Goal: Task Accomplishment & Management: Manage account settings

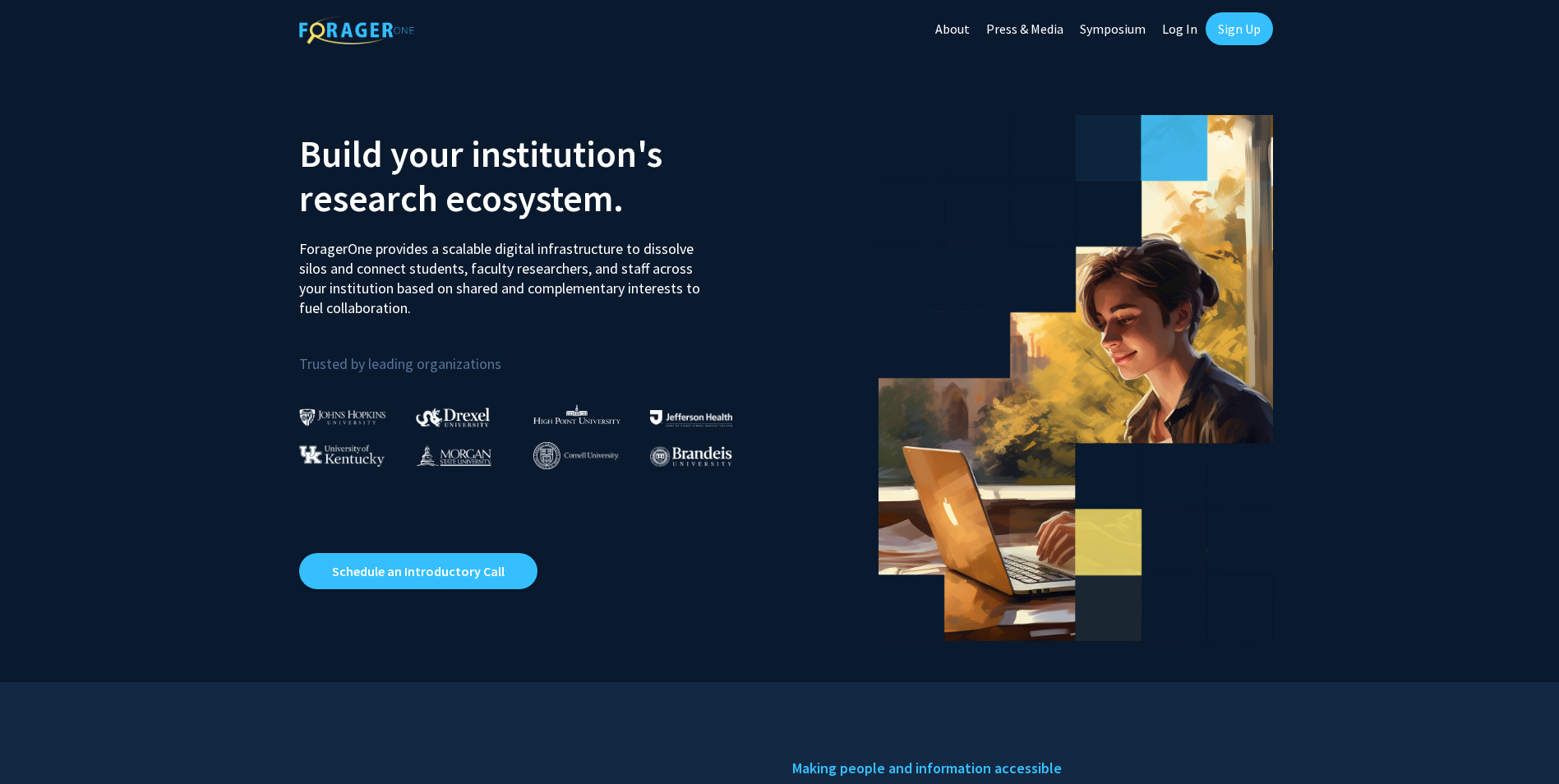
click at [338, 447] on img at bounding box center [341, 455] width 85 height 22
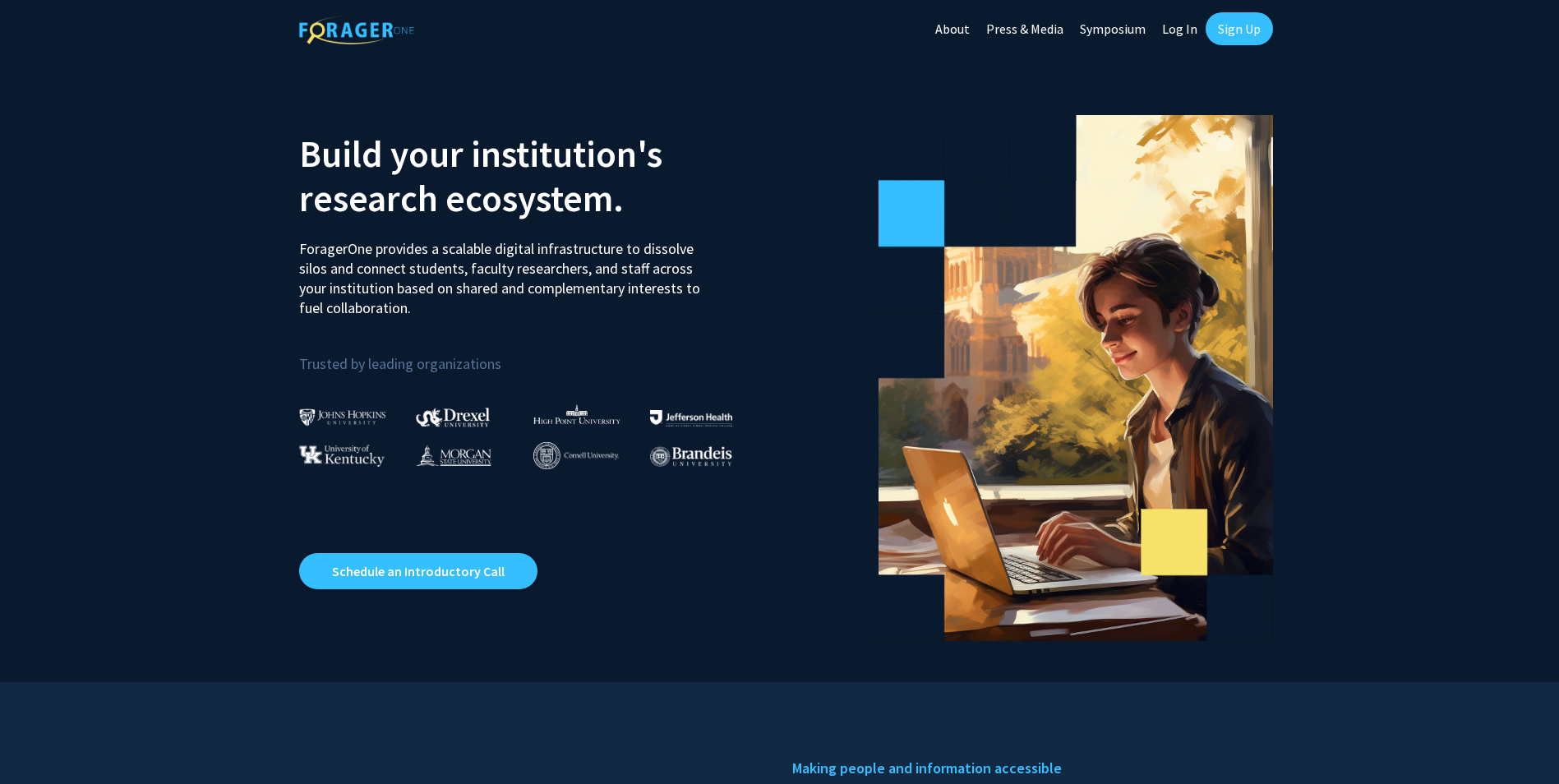
click at [338, 454] on img at bounding box center [341, 455] width 85 height 22
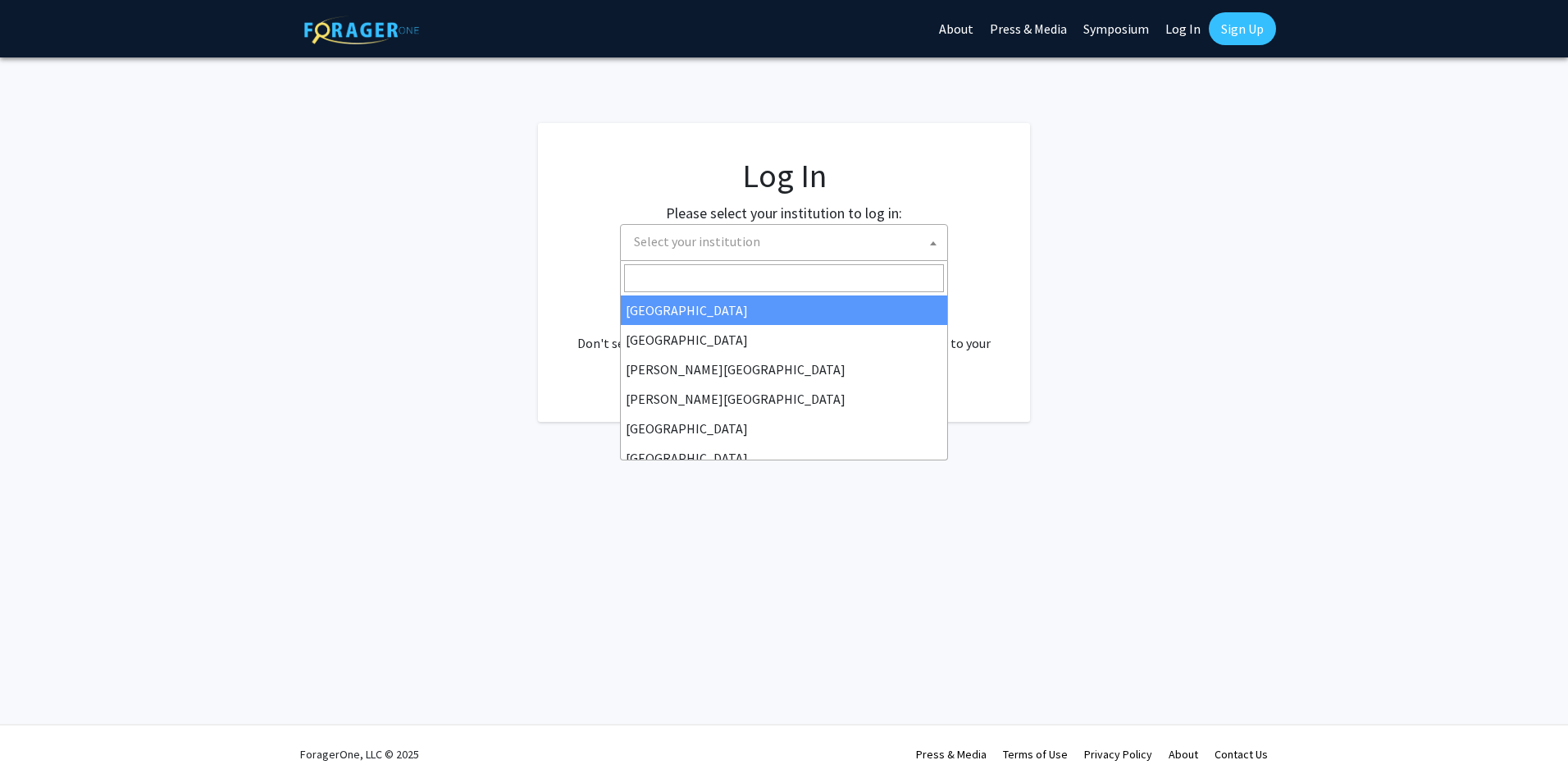
click at [803, 245] on span "Select your institution" at bounding box center [787, 242] width 320 height 34
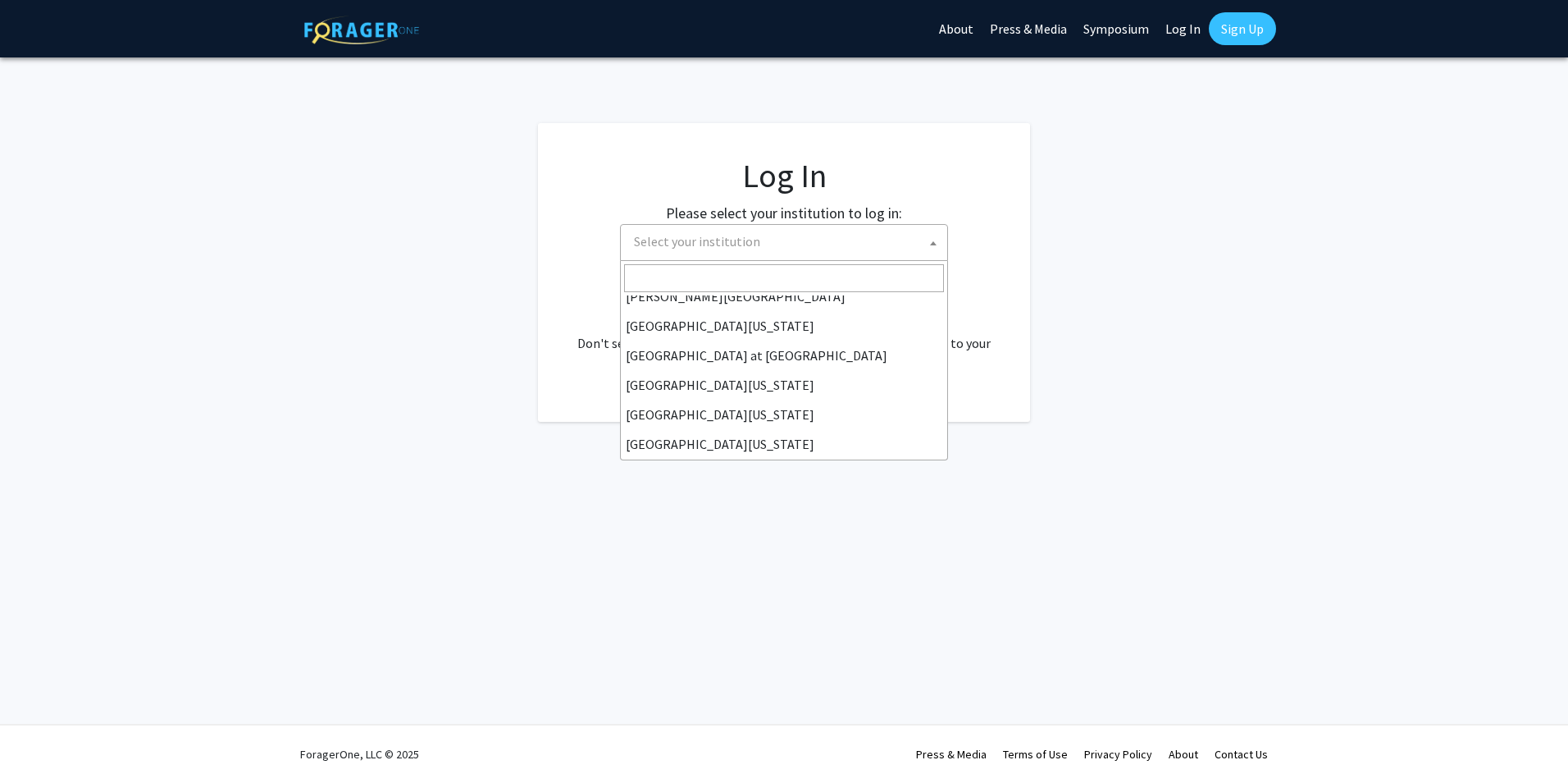
scroll to position [574, 0]
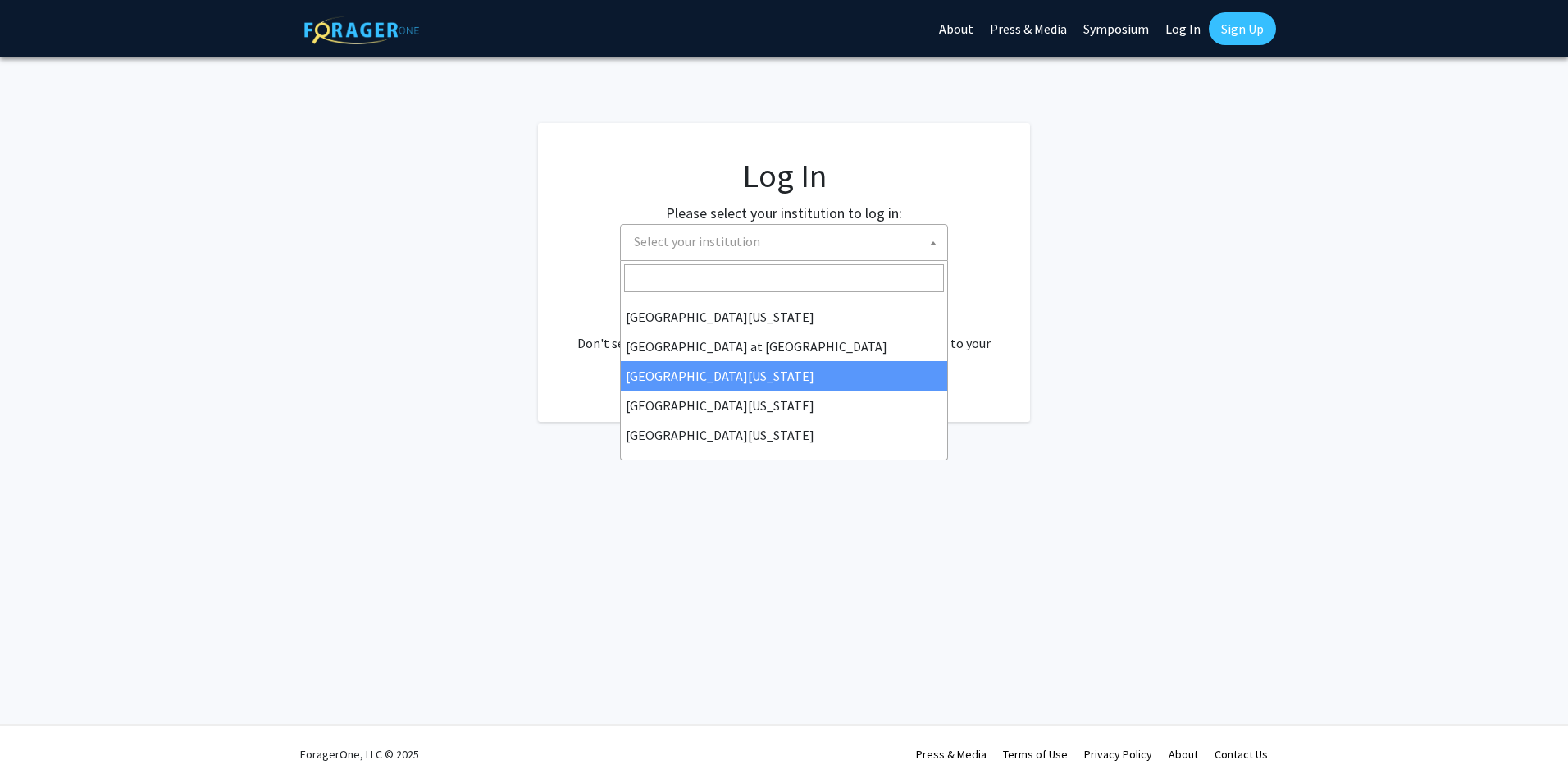
select select "13"
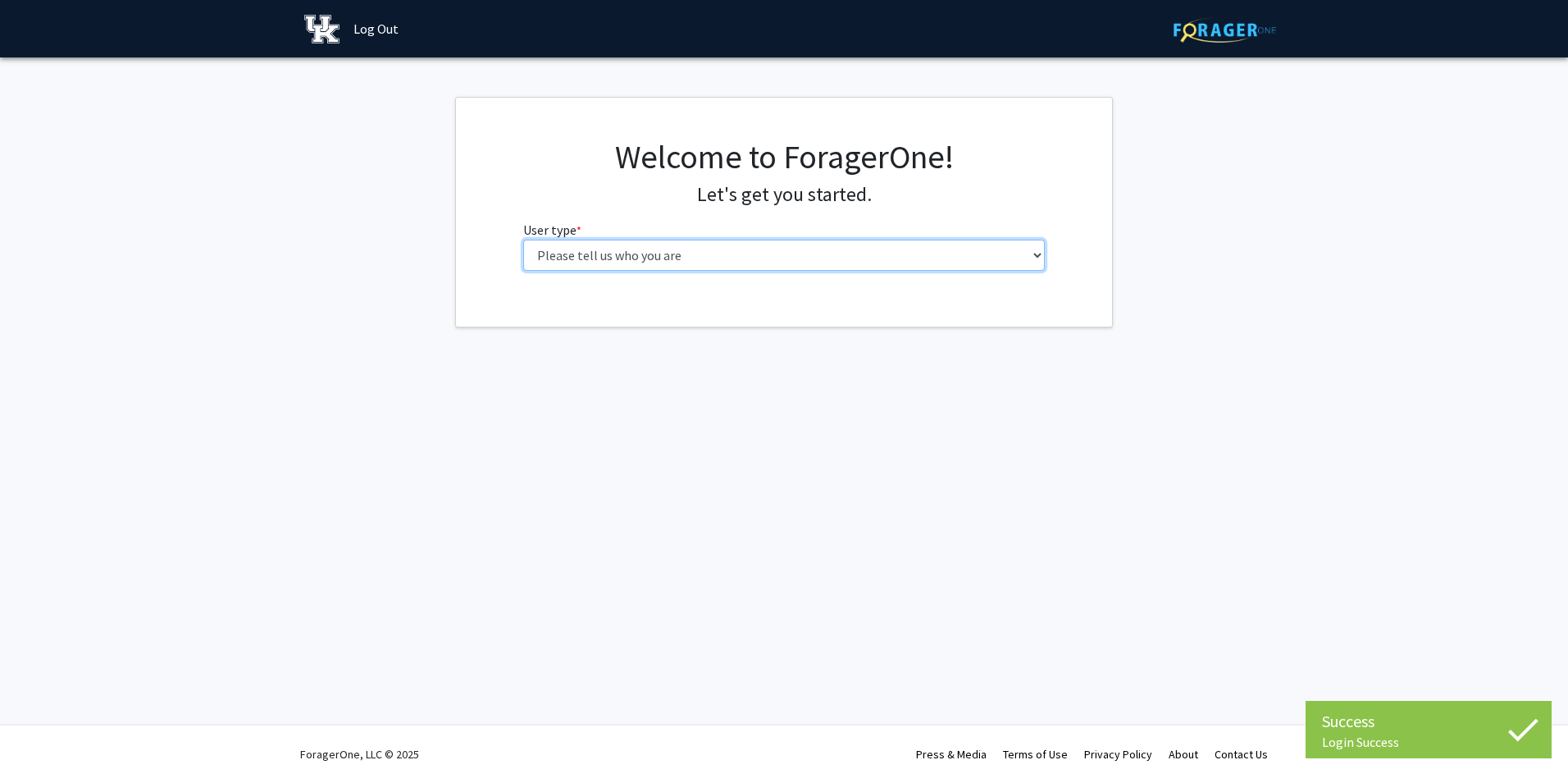
click at [783, 263] on select "Please tell us who you are Undergraduate Student Master's Student Doctoral Cand…" at bounding box center [784, 255] width 523 height 31
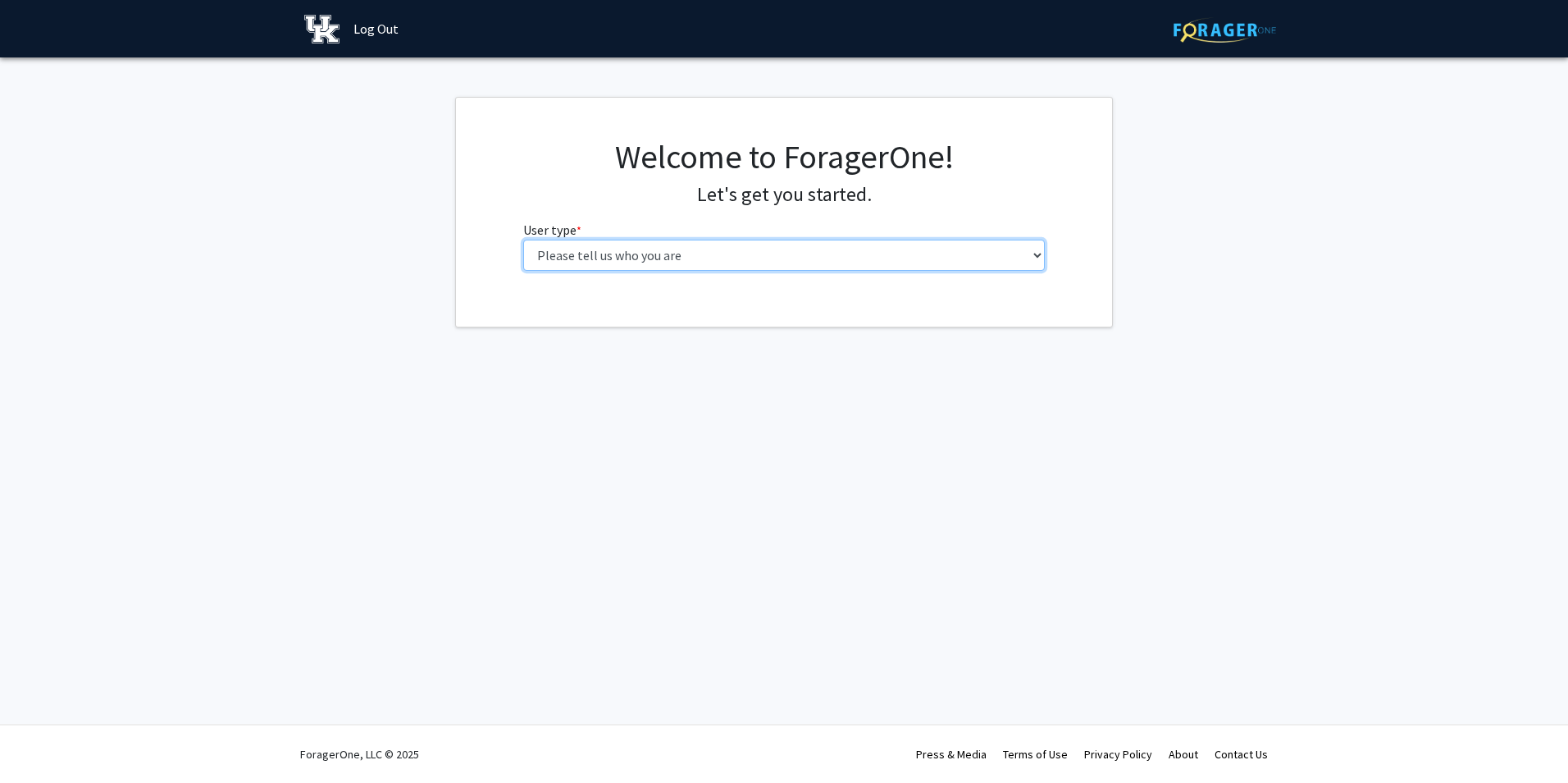
select select "1: undergrad"
click at [524, 239] on select "Please tell us who you are Undergraduate Student Master's Student Doctoral Cand…" at bounding box center [784, 255] width 523 height 31
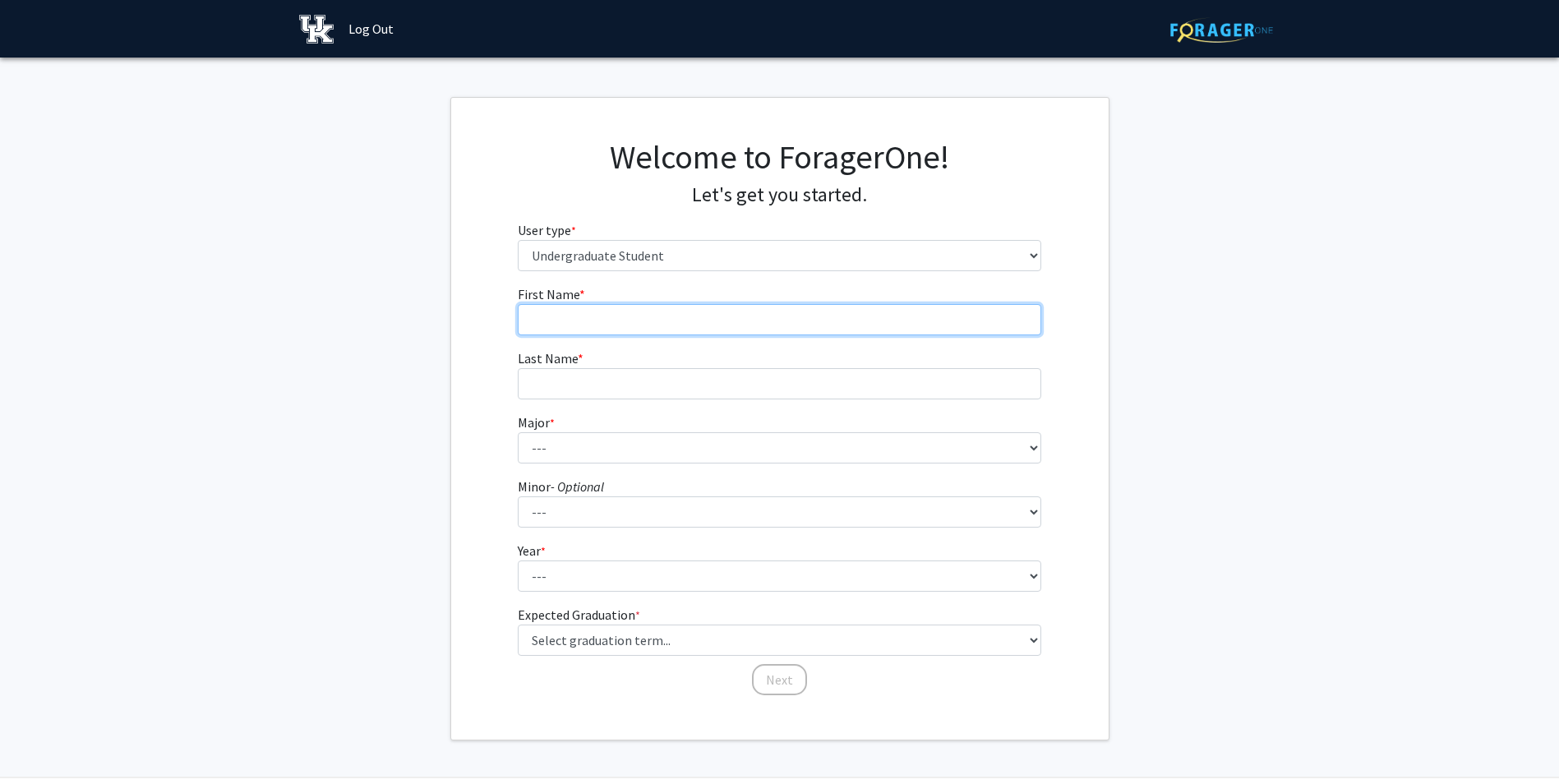
click at [640, 320] on input "First Name * required" at bounding box center [779, 319] width 524 height 31
type input "Mary Joan"
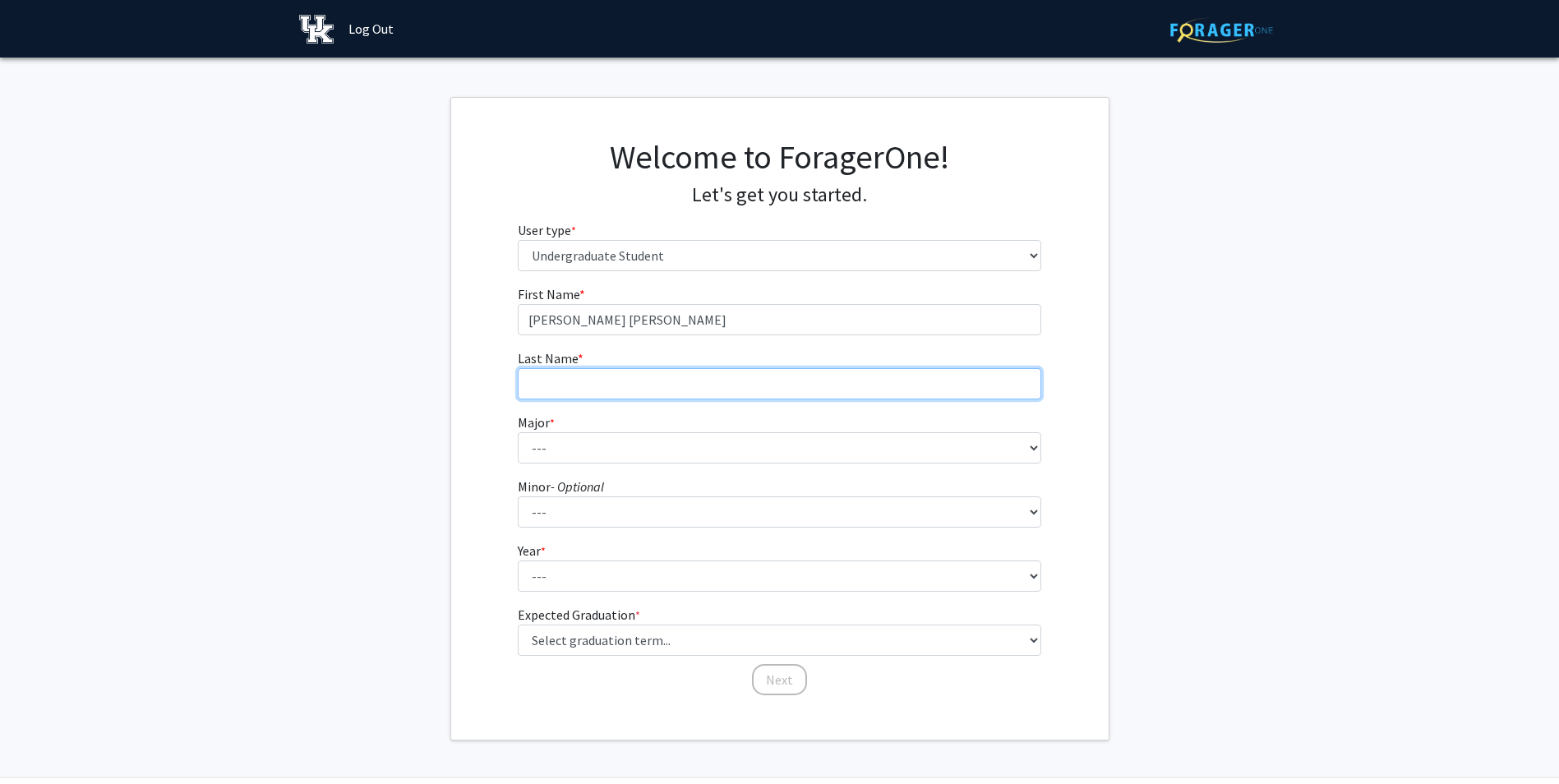
click at [583, 377] on input "Last Name * required" at bounding box center [779, 383] width 524 height 31
type input "Fukushige"
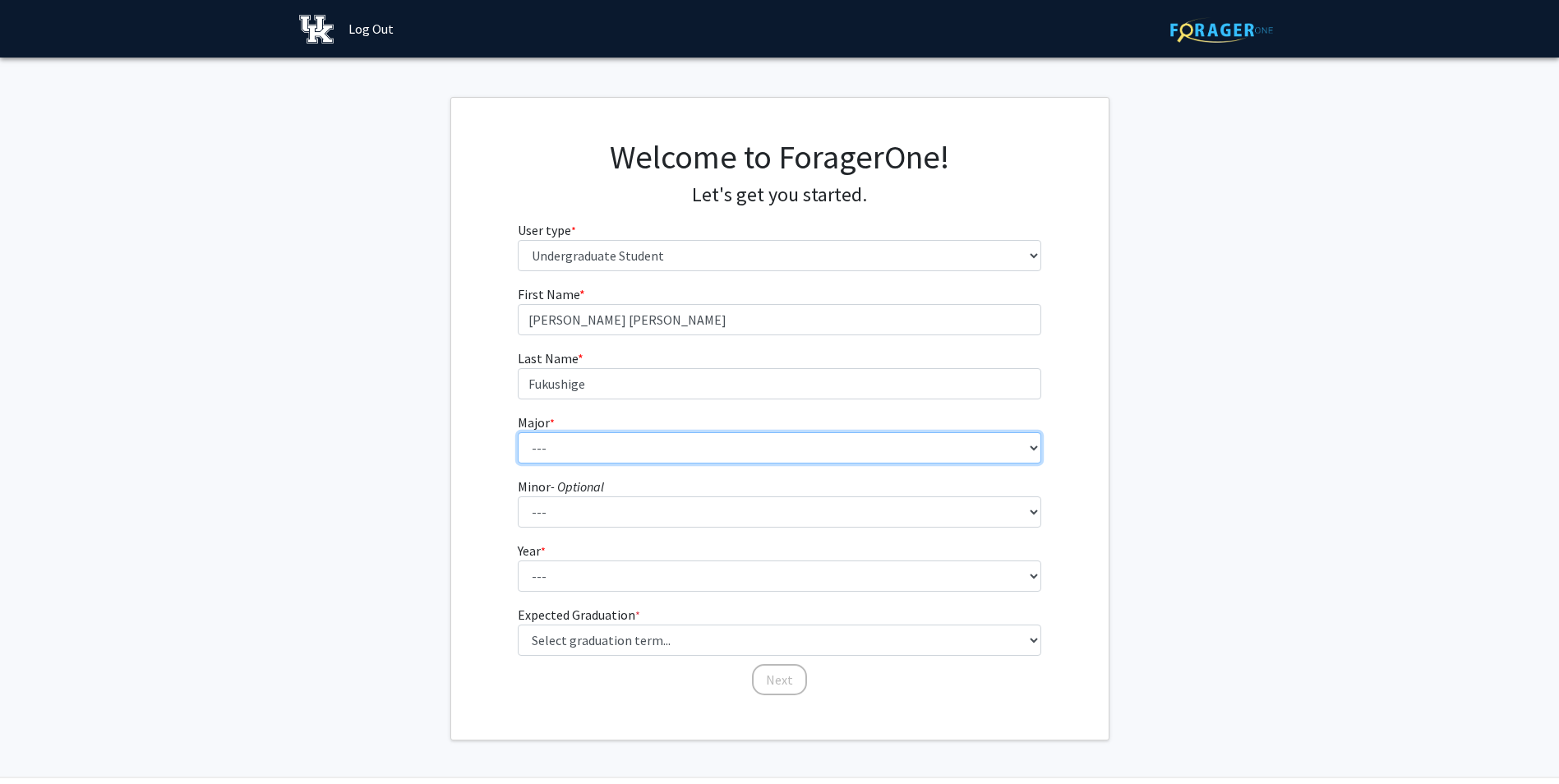
click at [562, 448] on select "--- Accounting Aerospace Engineering African American & Africana Studies Agricu…" at bounding box center [779, 447] width 524 height 31
click at [557, 452] on select "--- Accounting Aerospace Engineering African American & Africana Studies Agricu…" at bounding box center [779, 447] width 524 height 31
click at [551, 447] on select "--- Accounting Aerospace Engineering African American & Africana Studies Agricu…" at bounding box center [779, 447] width 524 height 31
select select "76: 913"
click at [518, 432] on select "--- Accounting Aerospace Engineering African American & Africana Studies Agricu…" at bounding box center [779, 447] width 524 height 31
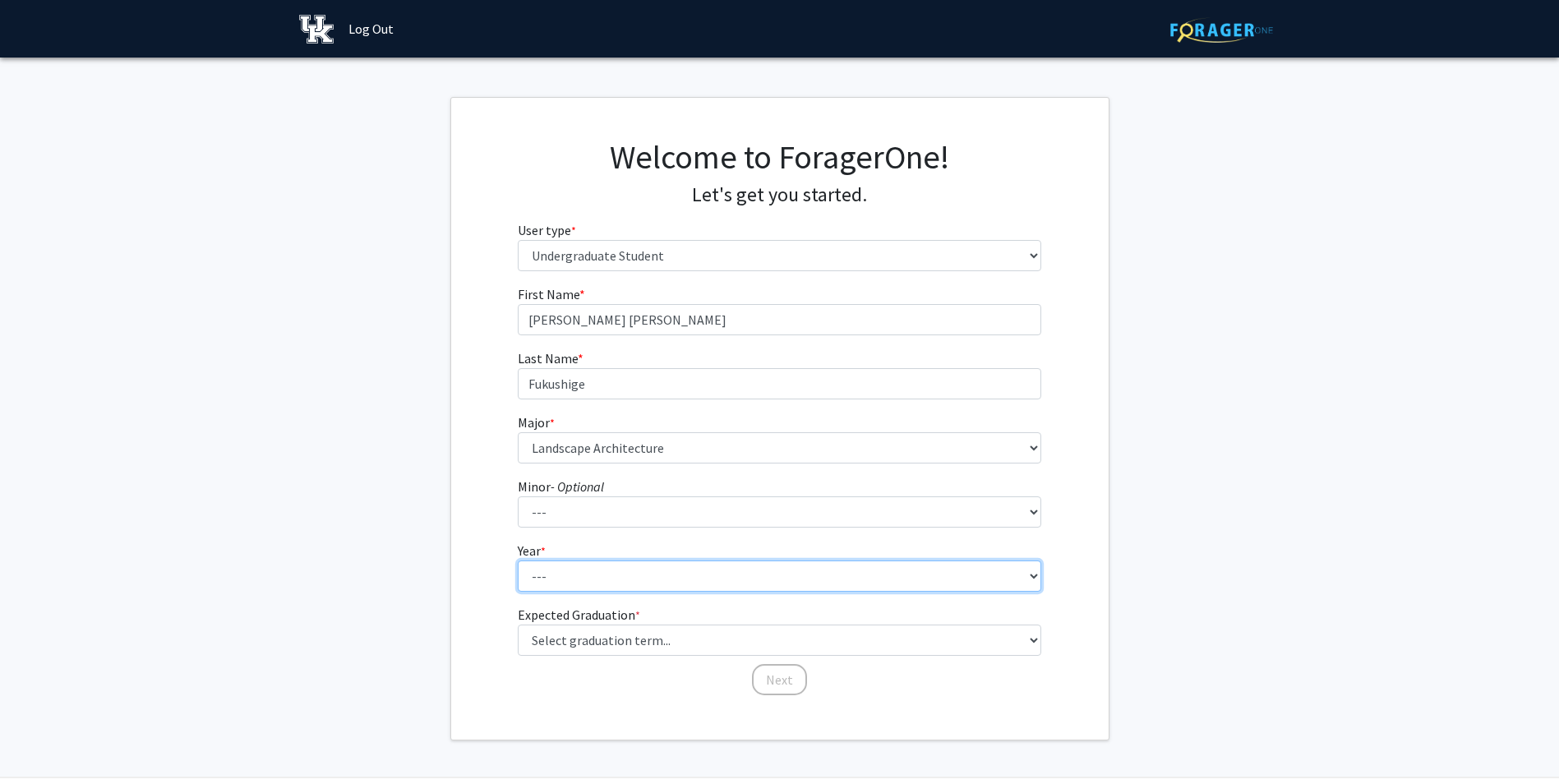
click at [625, 581] on select "--- First-year Sophomore Junior Senior Postbaccalaureate Certificate" at bounding box center [779, 576] width 524 height 31
select select "4: senior"
click at [518, 560] on select "--- First-year Sophomore Junior Senior Postbaccalaureate Certificate" at bounding box center [779, 576] width 524 height 31
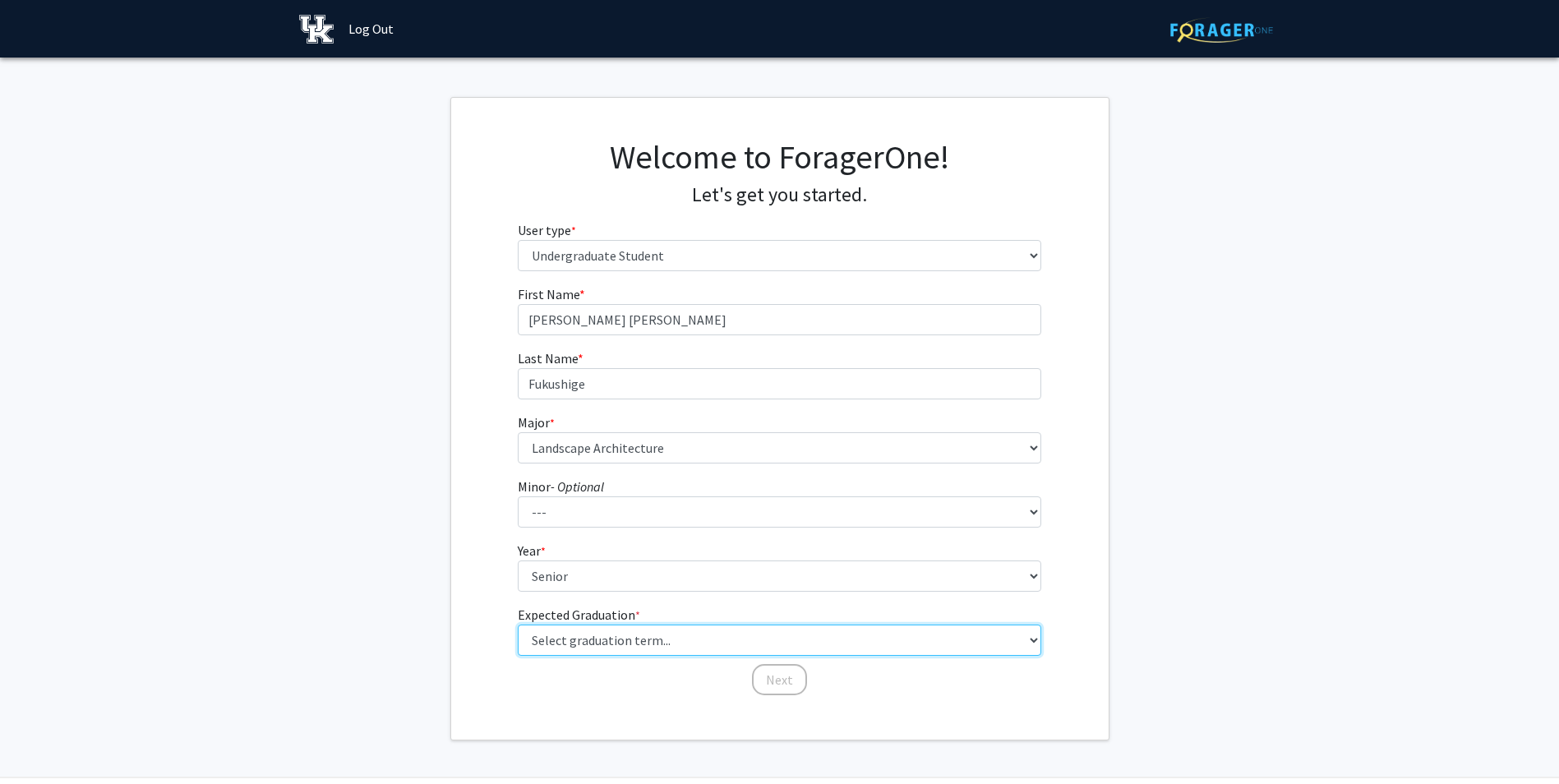
click at [1033, 640] on select "Select graduation term... Spring 2025 Summer 2025 Fall 2025 Winter 2025 Spring …" at bounding box center [779, 639] width 524 height 31
select select "5: spring_2026"
click at [518, 624] on select "Select graduation term... Spring 2025 Summer 2025 Fall 2025 Winter 2025 Spring …" at bounding box center [779, 639] width 524 height 31
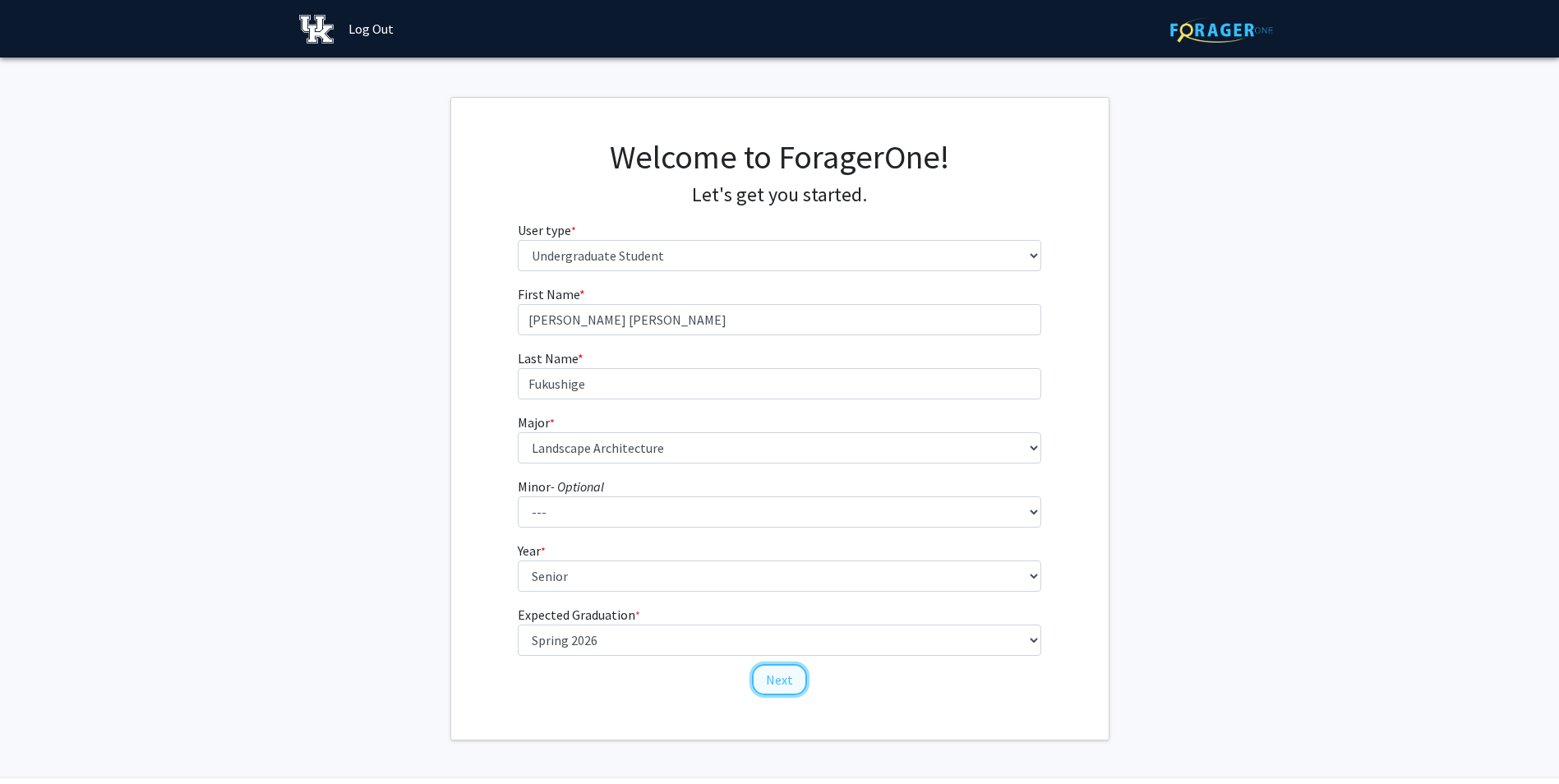
click at [776, 680] on button "Next" at bounding box center [779, 679] width 55 height 31
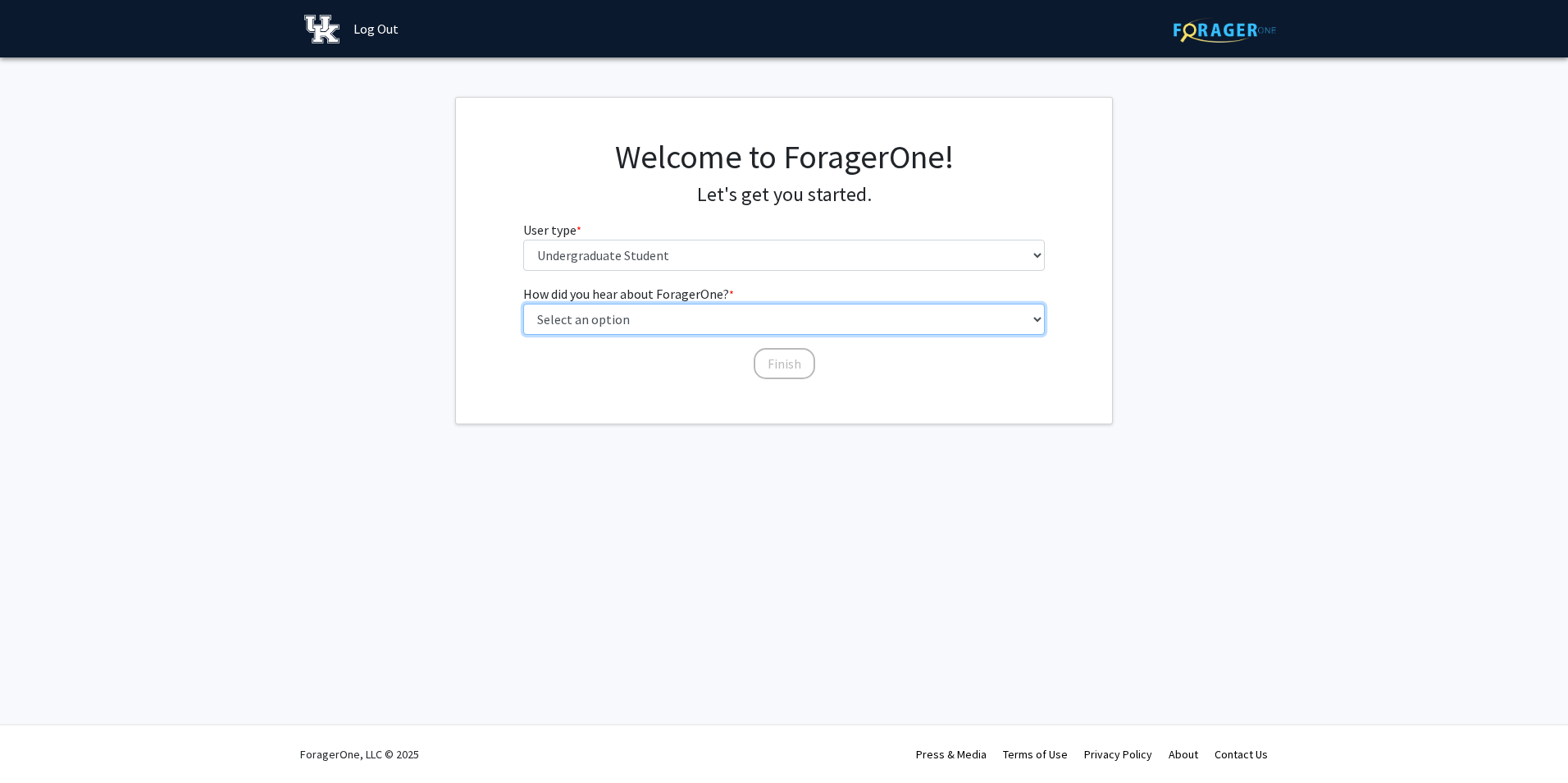
click at [1038, 318] on select "Select an option Peer/student recommendation Faculty/staff recommendation Unive…" at bounding box center [784, 318] width 523 height 31
select select "2: faculty_recommendation"
click at [524, 303] on select "Select an option Peer/student recommendation Faculty/staff recommendation Unive…" at bounding box center [784, 318] width 523 height 31
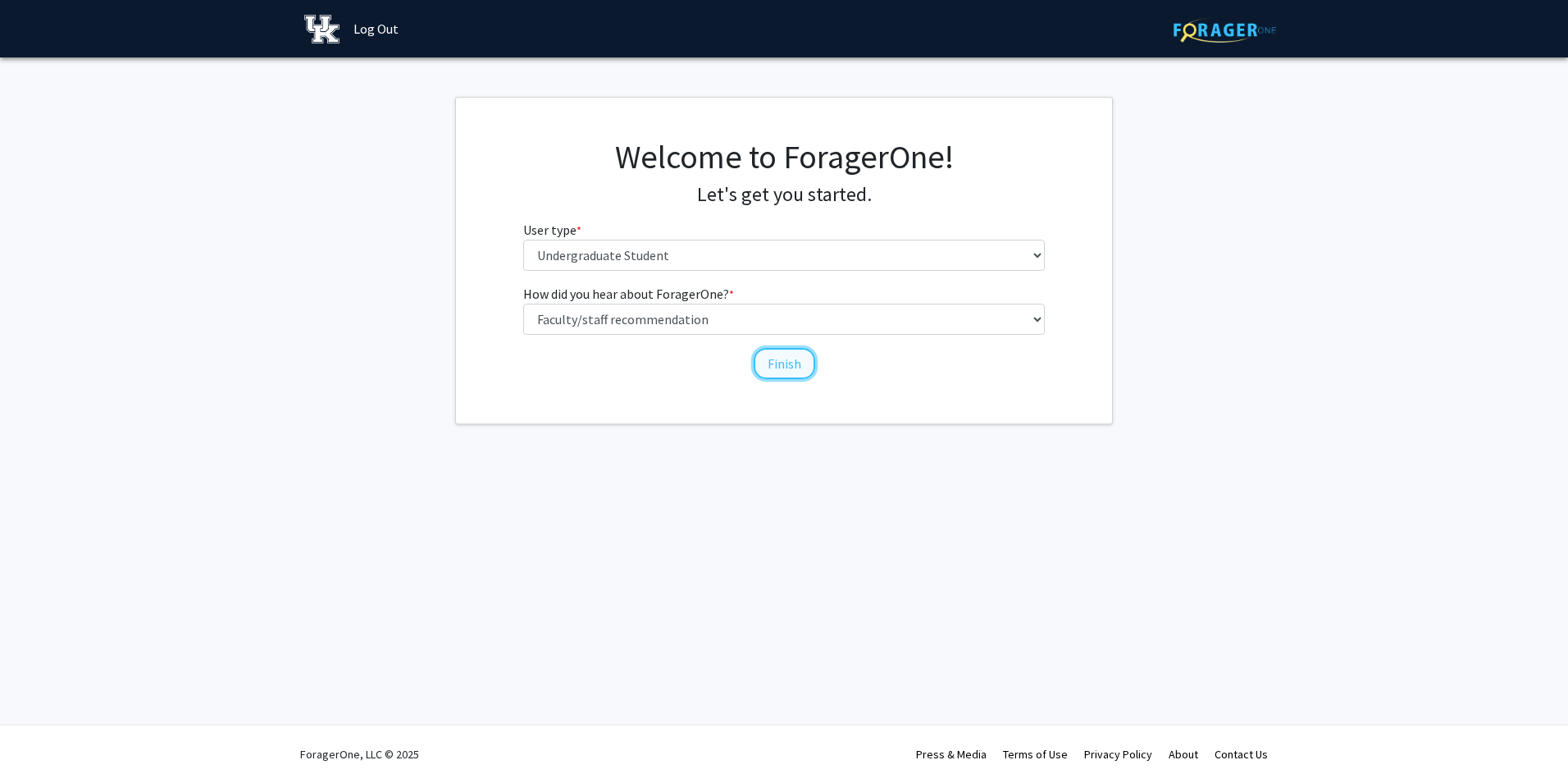
click at [793, 358] on button "Finish" at bounding box center [784, 363] width 62 height 31
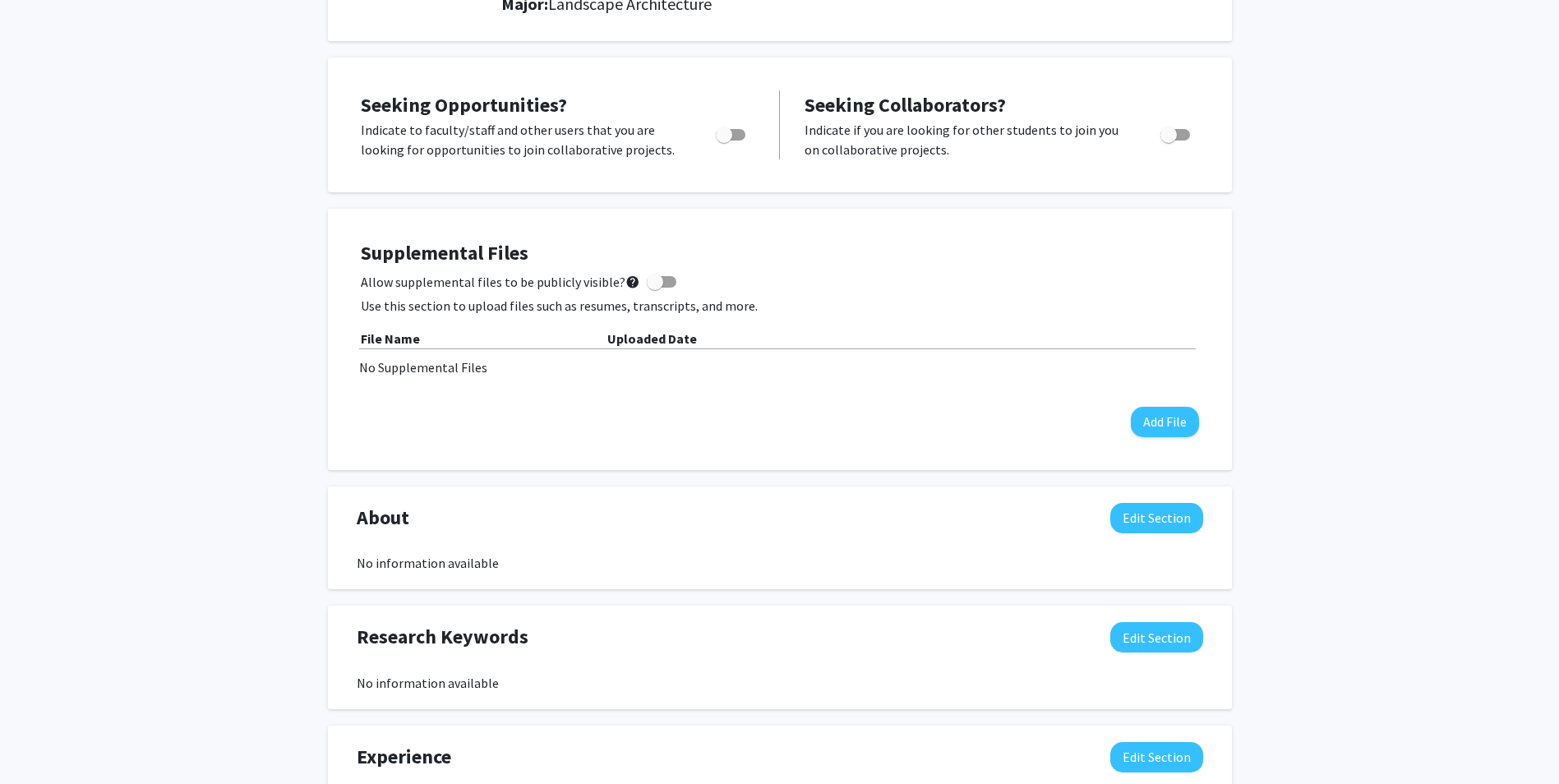
scroll to position [260, 0]
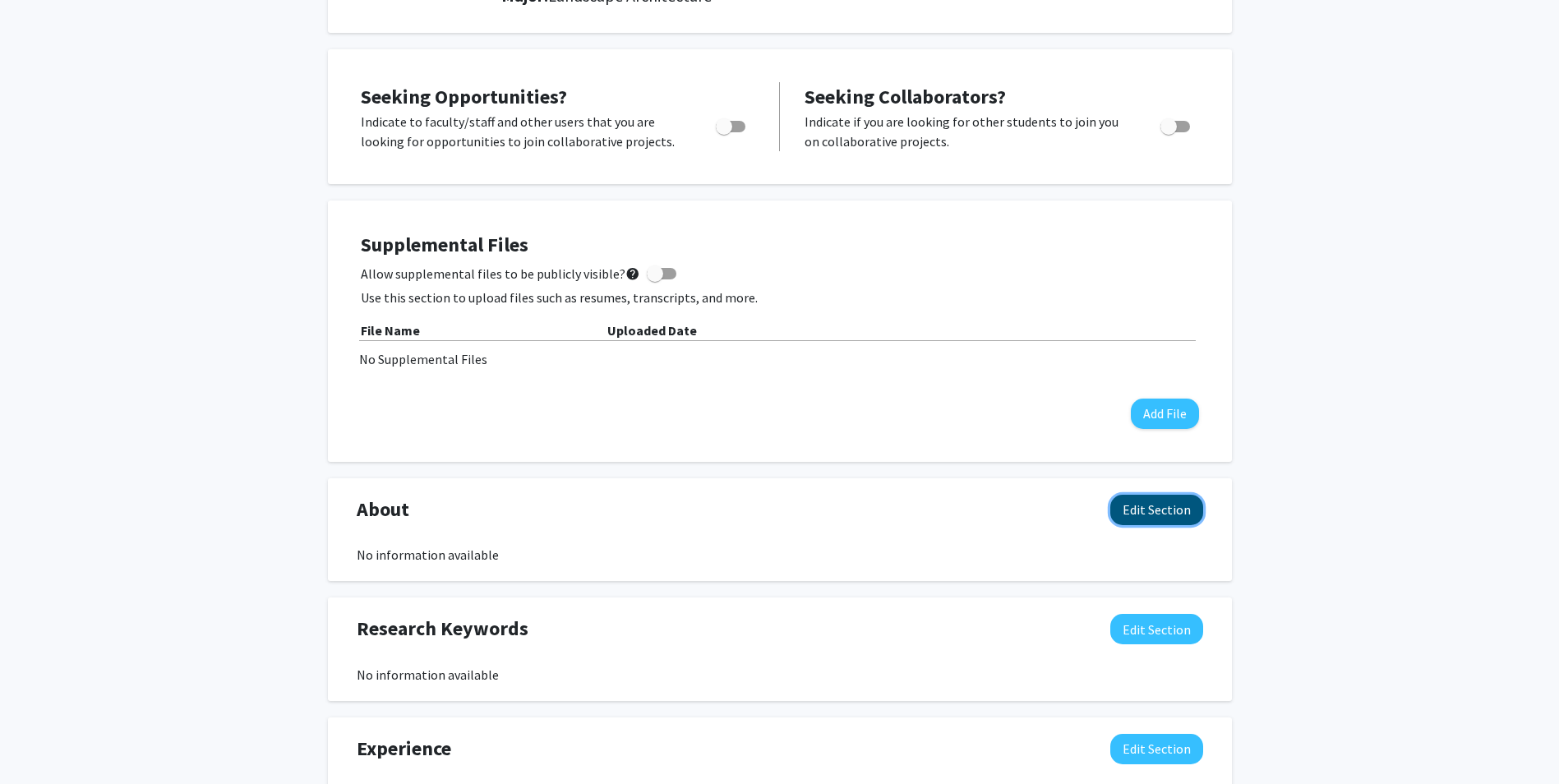
click at [1156, 515] on button "Edit Section" at bounding box center [1156, 510] width 93 height 31
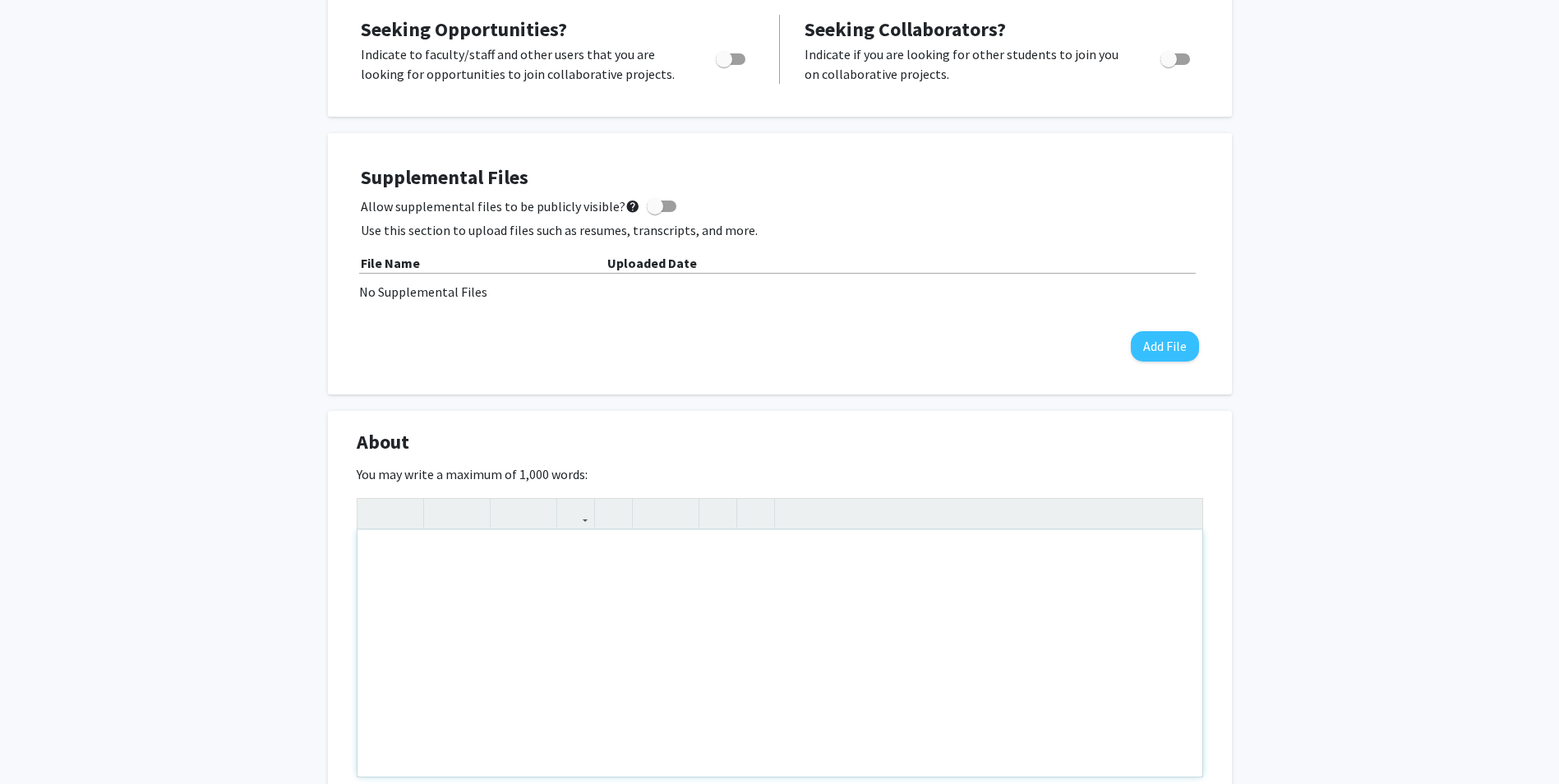
scroll to position [342, 0]
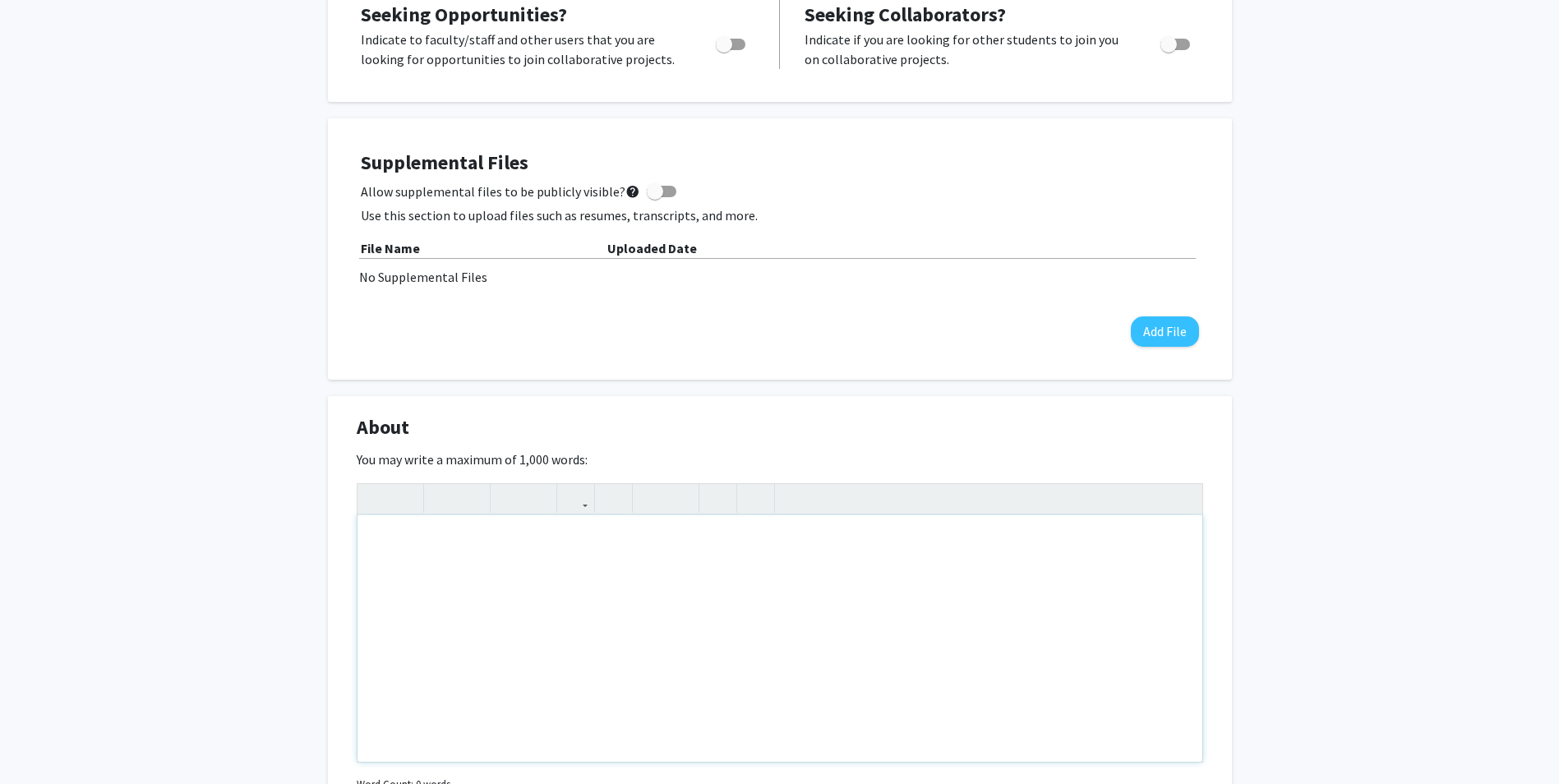
click at [512, 558] on div "Note to users with screen readers: Please deactivate our accessibility plugin f…" at bounding box center [780, 639] width 845 height 246
type textarea "I"
click at [450, 542] on div "Currently, I am in my senior year with Landscape Architecture with the Universi…" at bounding box center [780, 639] width 845 height 246
click at [1044, 537] on div "Currently, I am a non-traditional student in my senior year with Landscape Arch…" at bounding box center [780, 639] width 845 height 246
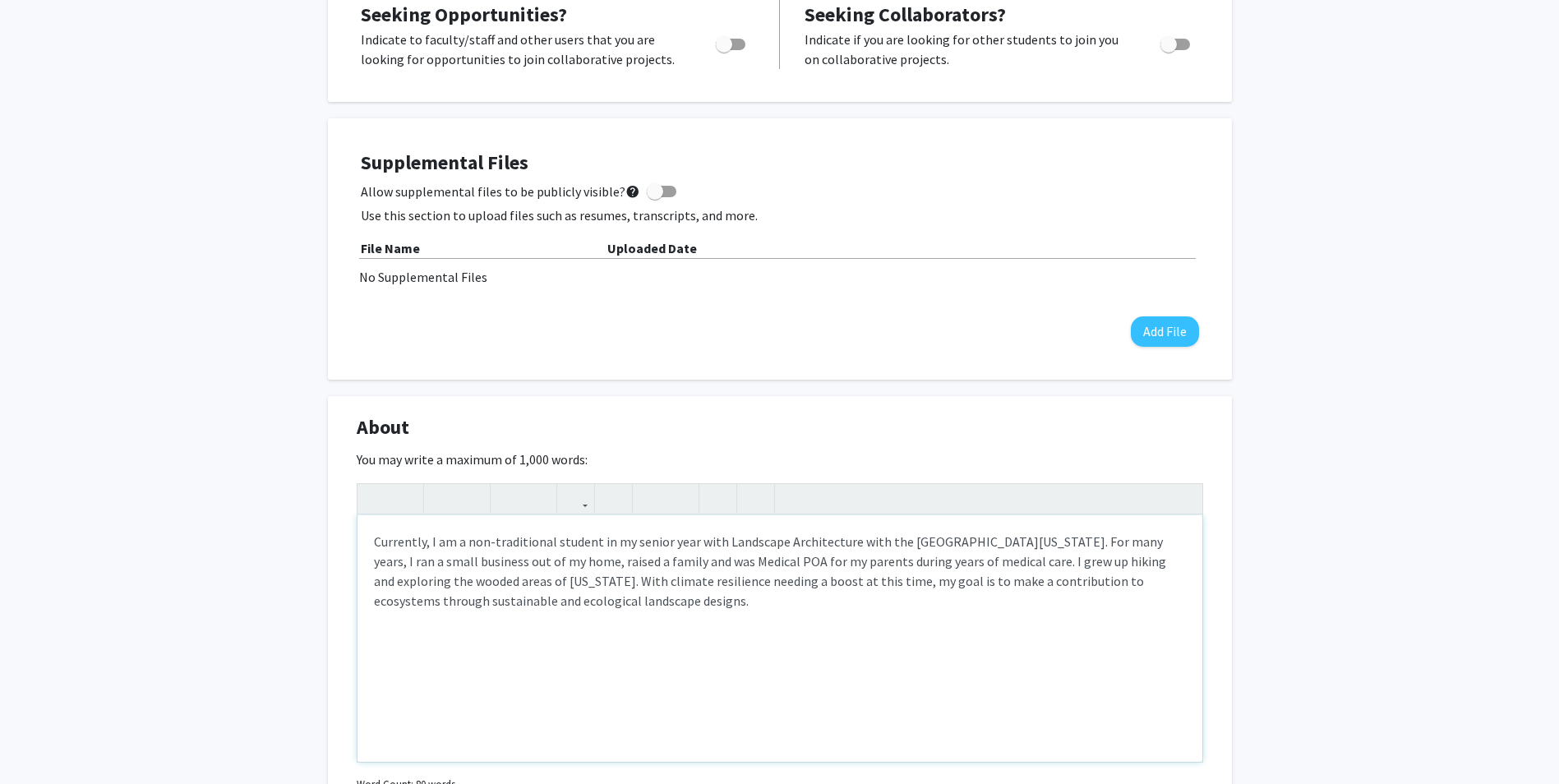
click at [587, 605] on div "Currently, I am a non-traditional student in my senior year with Landscape Arch…" at bounding box center [780, 639] width 845 height 246
click at [451, 579] on div "Currently, I am a non-traditional student in my senior year with Landscape Arch…" at bounding box center [780, 639] width 845 height 246
click at [1130, 582] on div "Currently, I am a non-traditional student in my senior year with Landscape Arch…" at bounding box center [780, 639] width 845 height 246
click at [1143, 577] on div "Currently, I am a non-traditional student in my senior year with Landscape Arch…" at bounding box center [780, 639] width 845 height 246
type textarea "Currently, I am a non-traditional student in my senior year with Landscape Arch…"
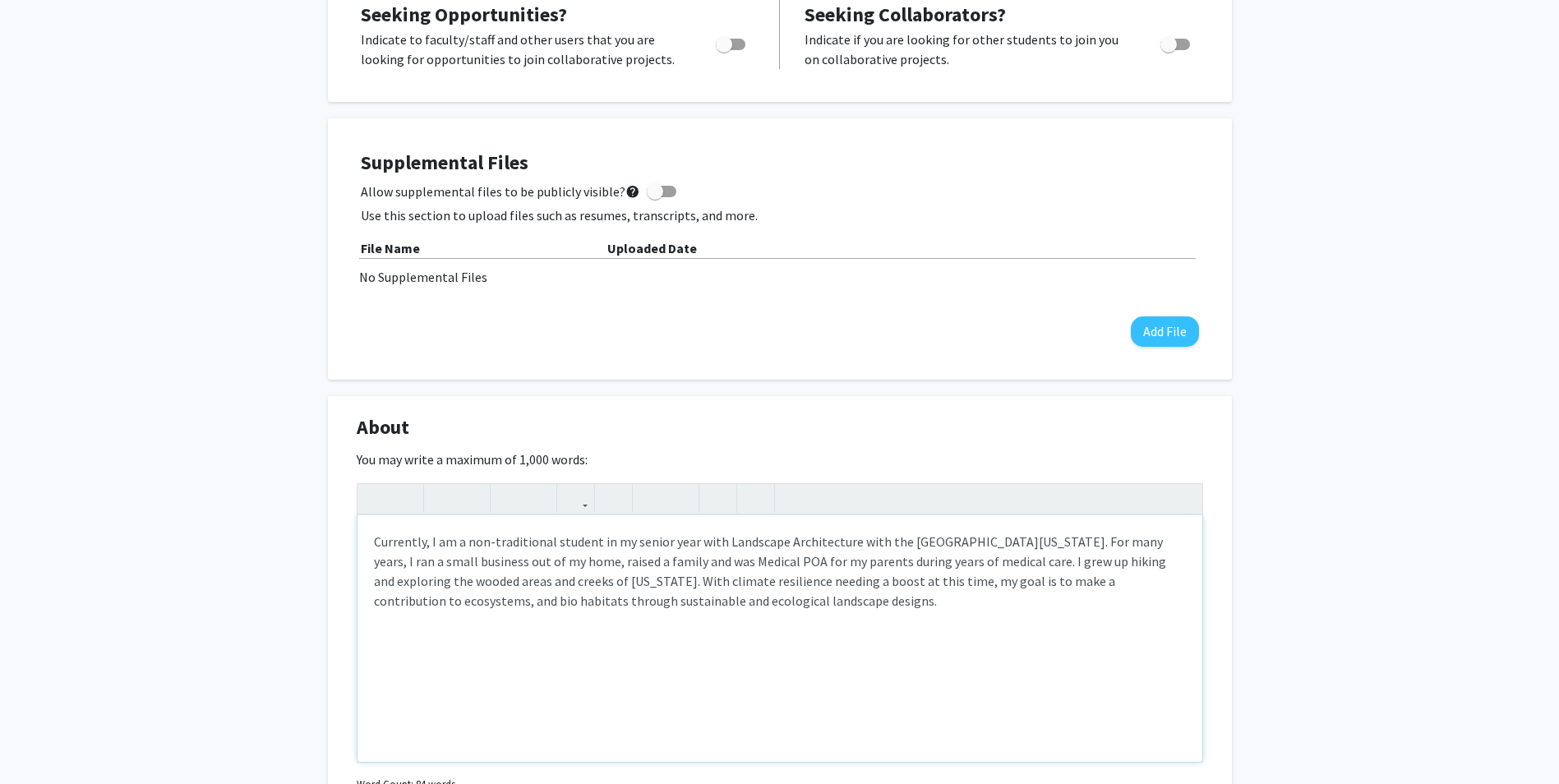
click at [734, 602] on div "Currently, I am a non-traditional student in my senior year with Landscape Arch…" at bounding box center [780, 639] width 845 height 246
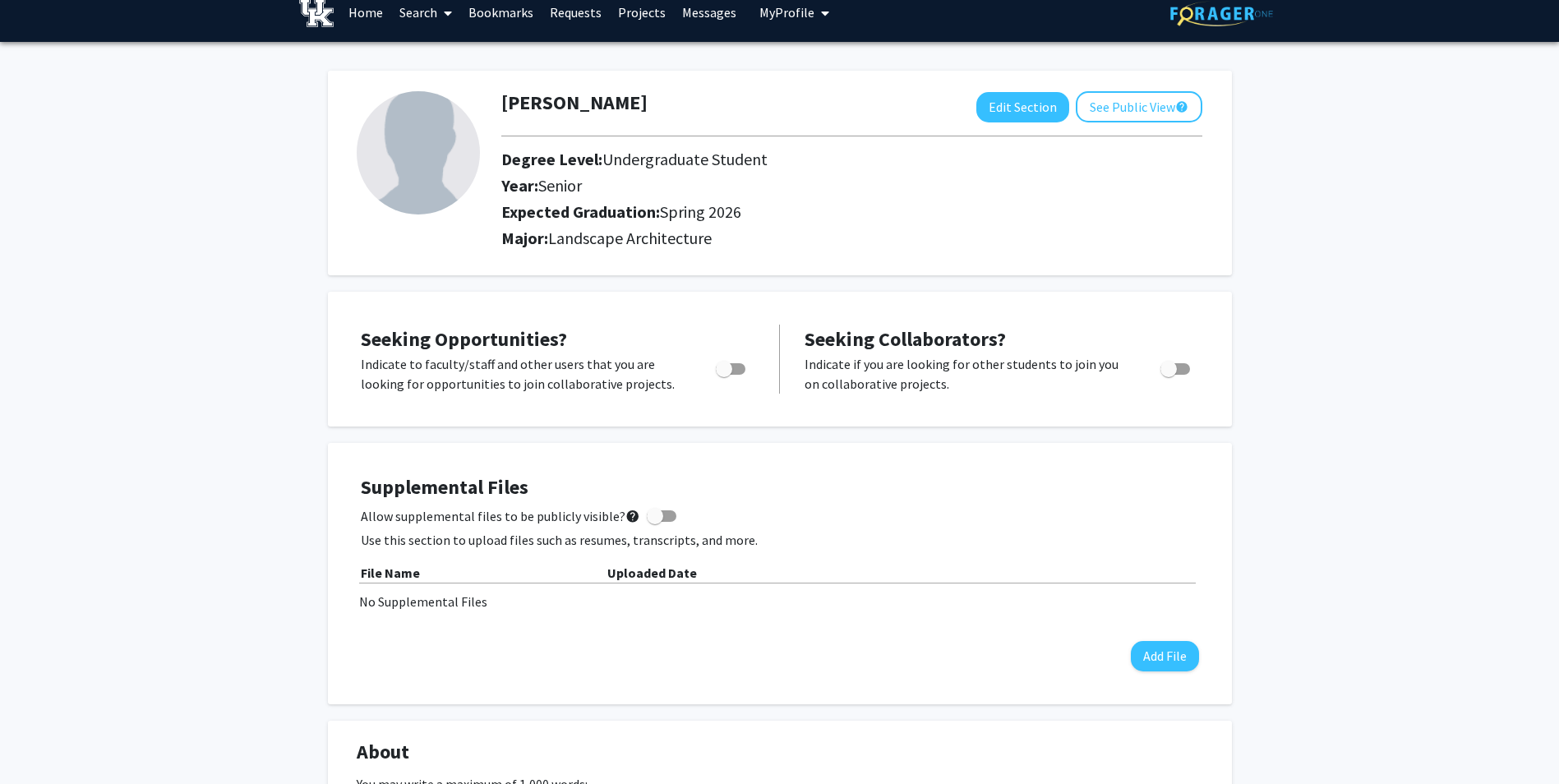
scroll to position [0, 0]
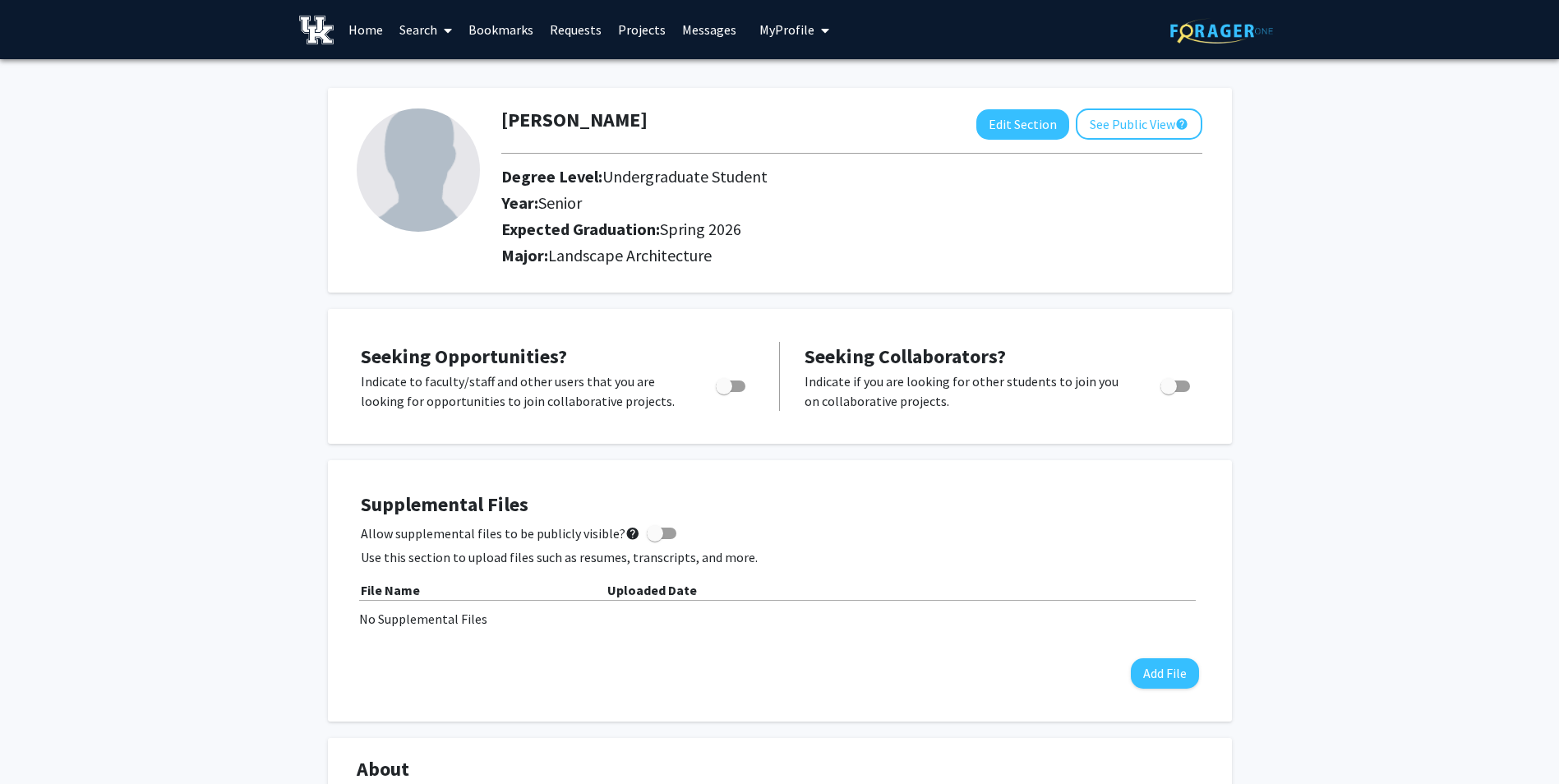
click at [438, 136] on img at bounding box center [418, 170] width 123 height 123
click at [1028, 125] on button "Edit Section" at bounding box center [1023, 125] width 93 height 31
select select "senior"
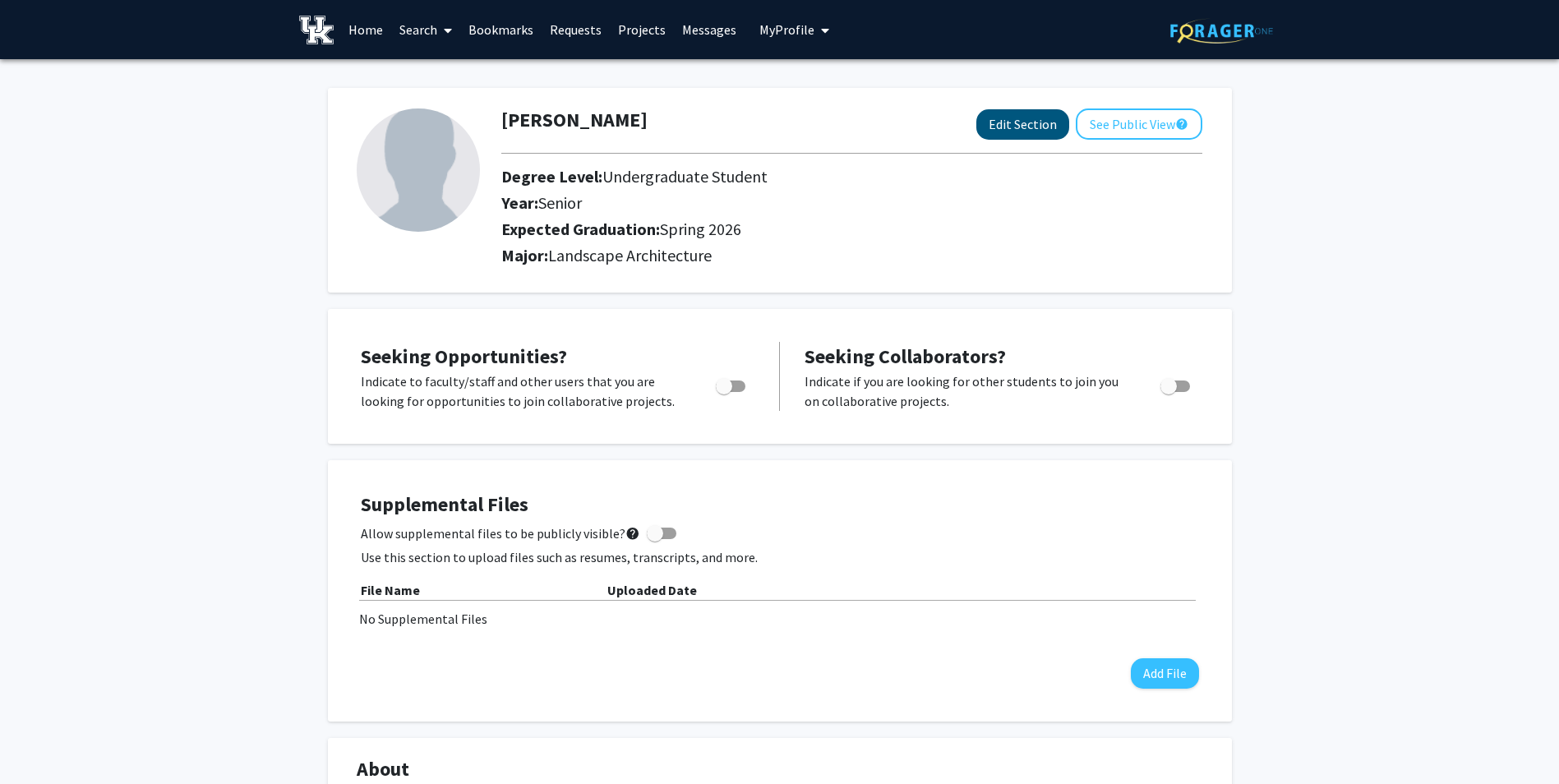
select select "33: spring_2026"
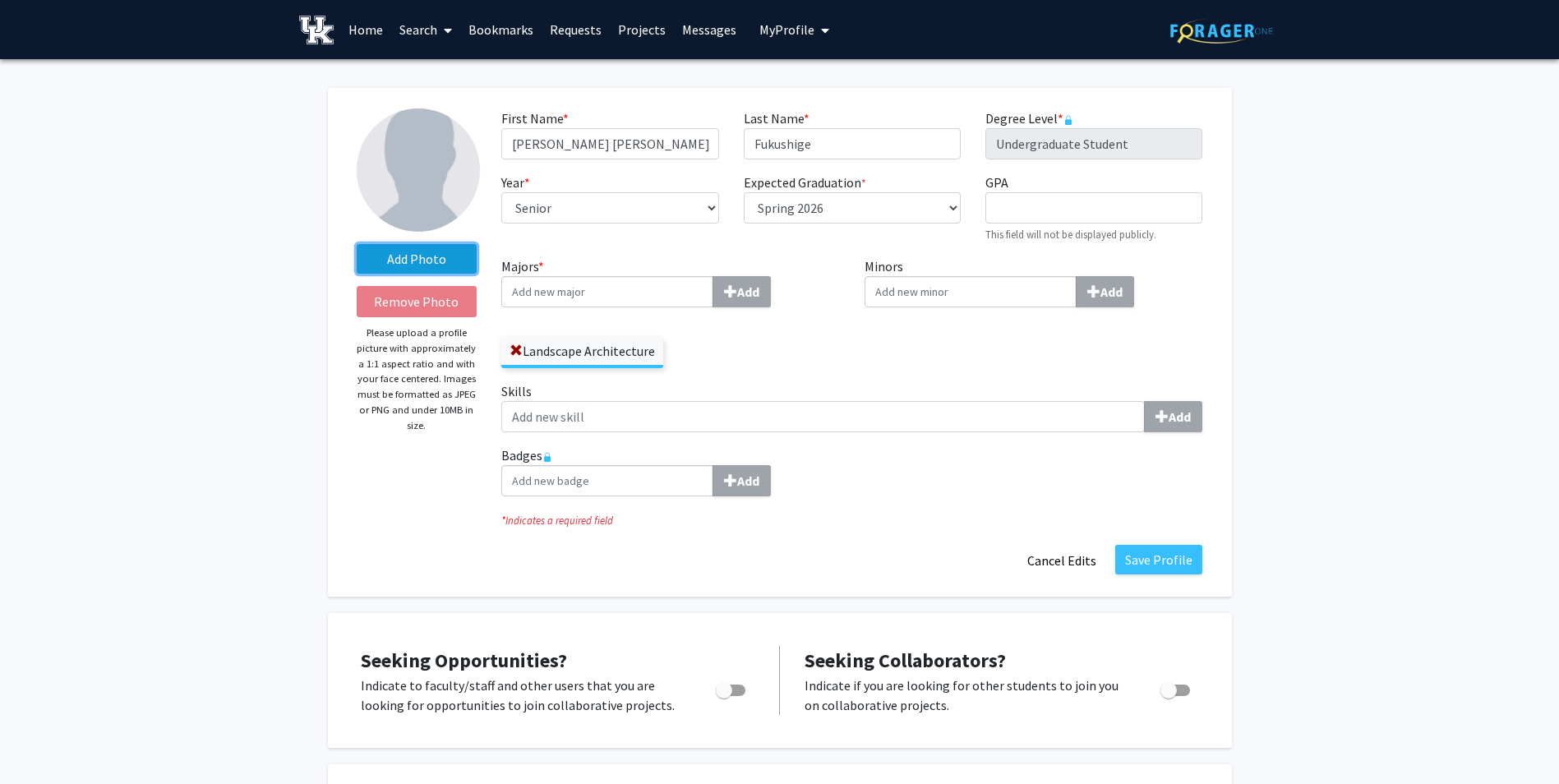
click at [416, 255] on label "Add Photo" at bounding box center [417, 259] width 120 height 30
click at [0, 0] on input "Add Photo" at bounding box center [0, 0] width 0 height 0
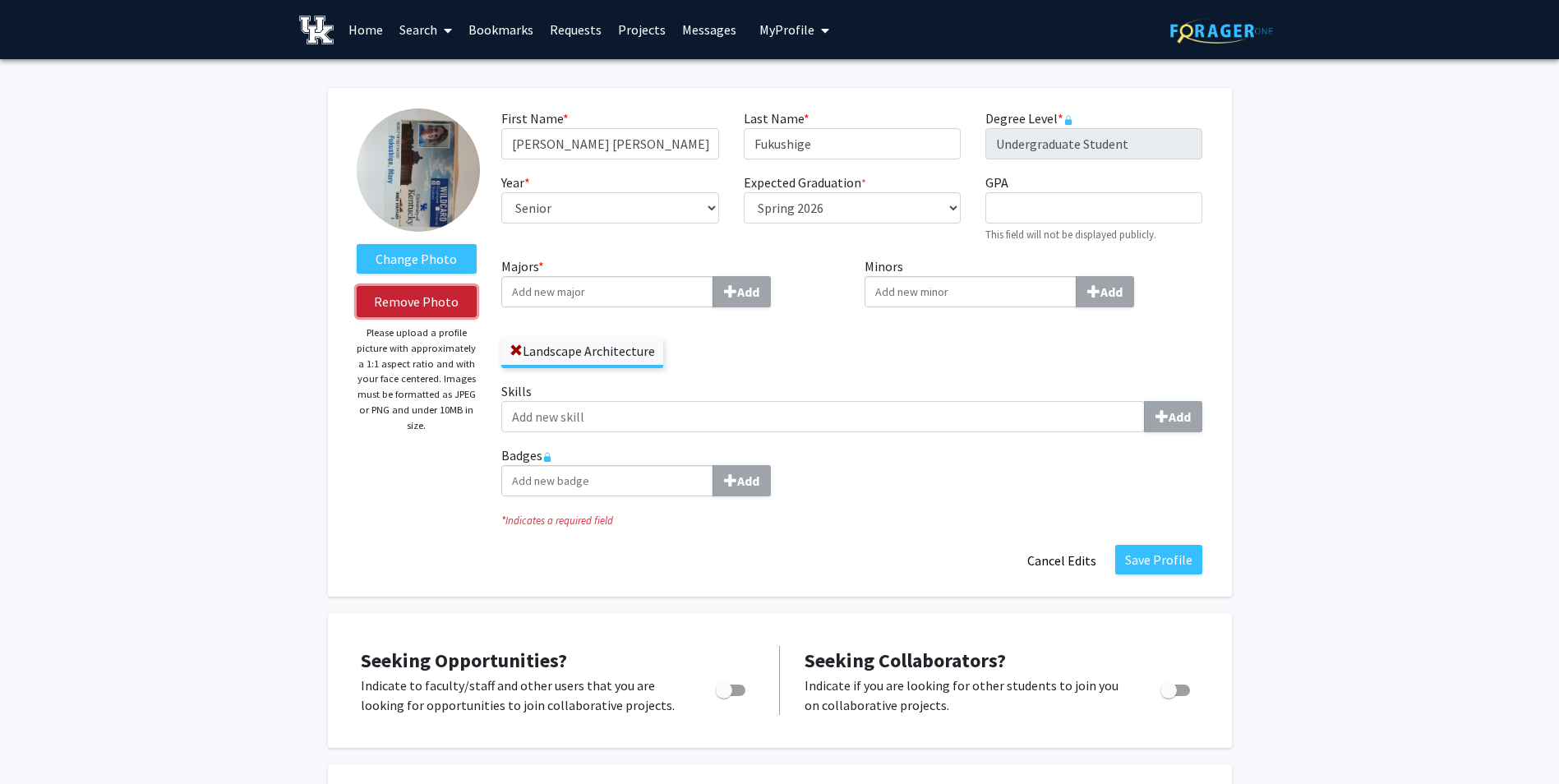
click at [394, 309] on button "Remove Photo" at bounding box center [417, 301] width 120 height 31
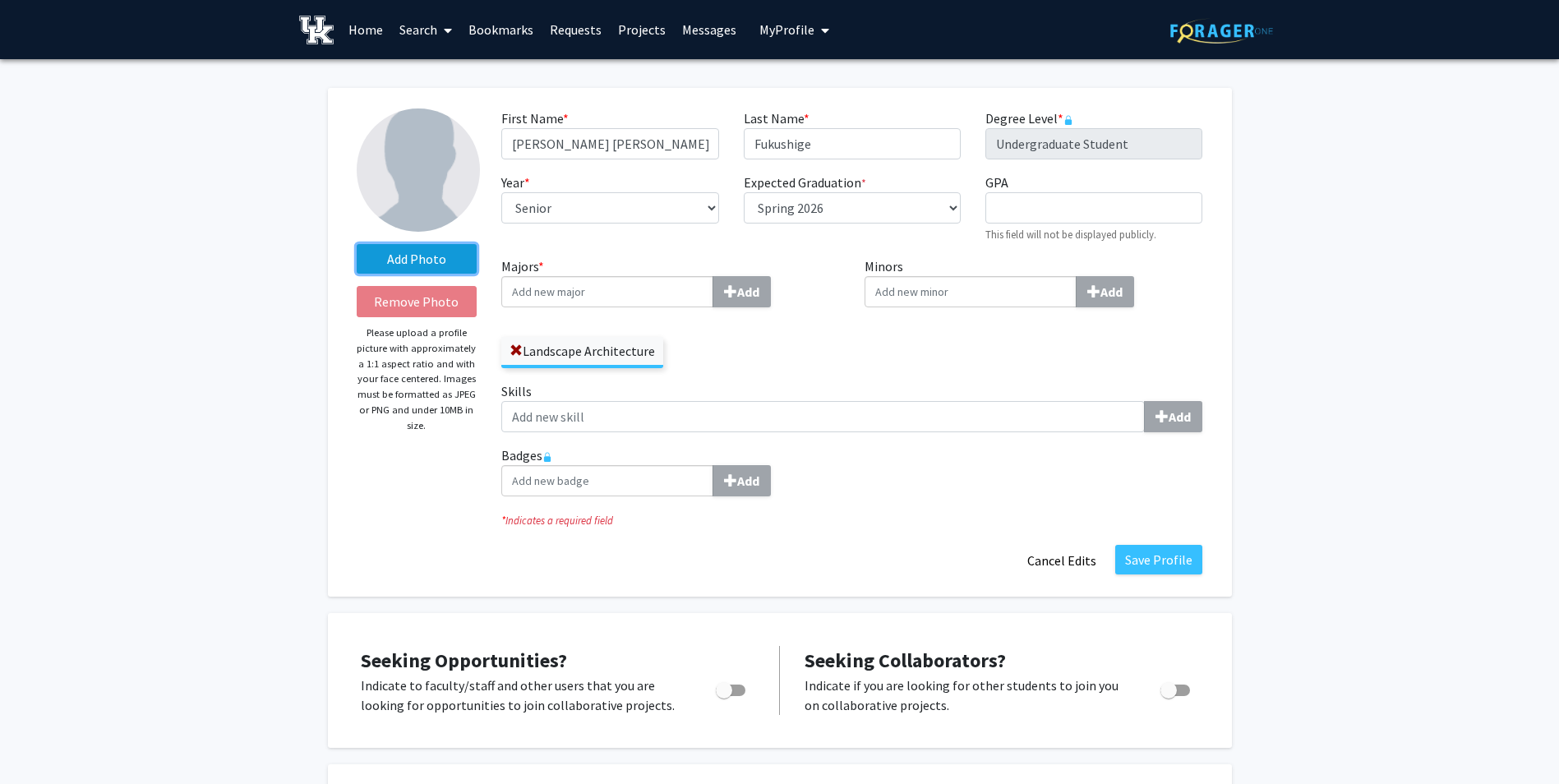
click at [396, 257] on label "Add Photo" at bounding box center [417, 259] width 120 height 30
click at [0, 0] on input "Add Photo" at bounding box center [0, 0] width 0 height 0
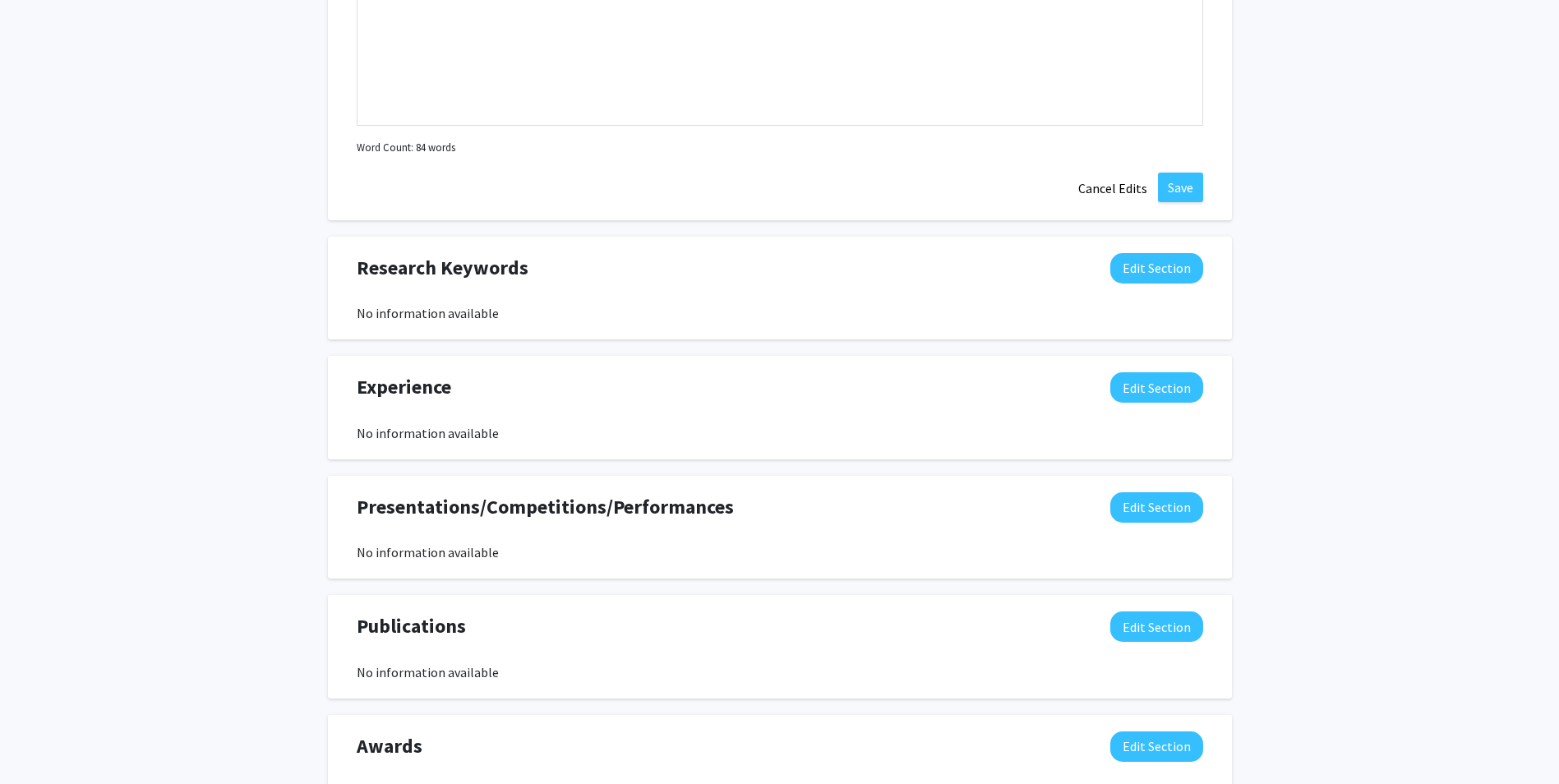
scroll to position [1315, 0]
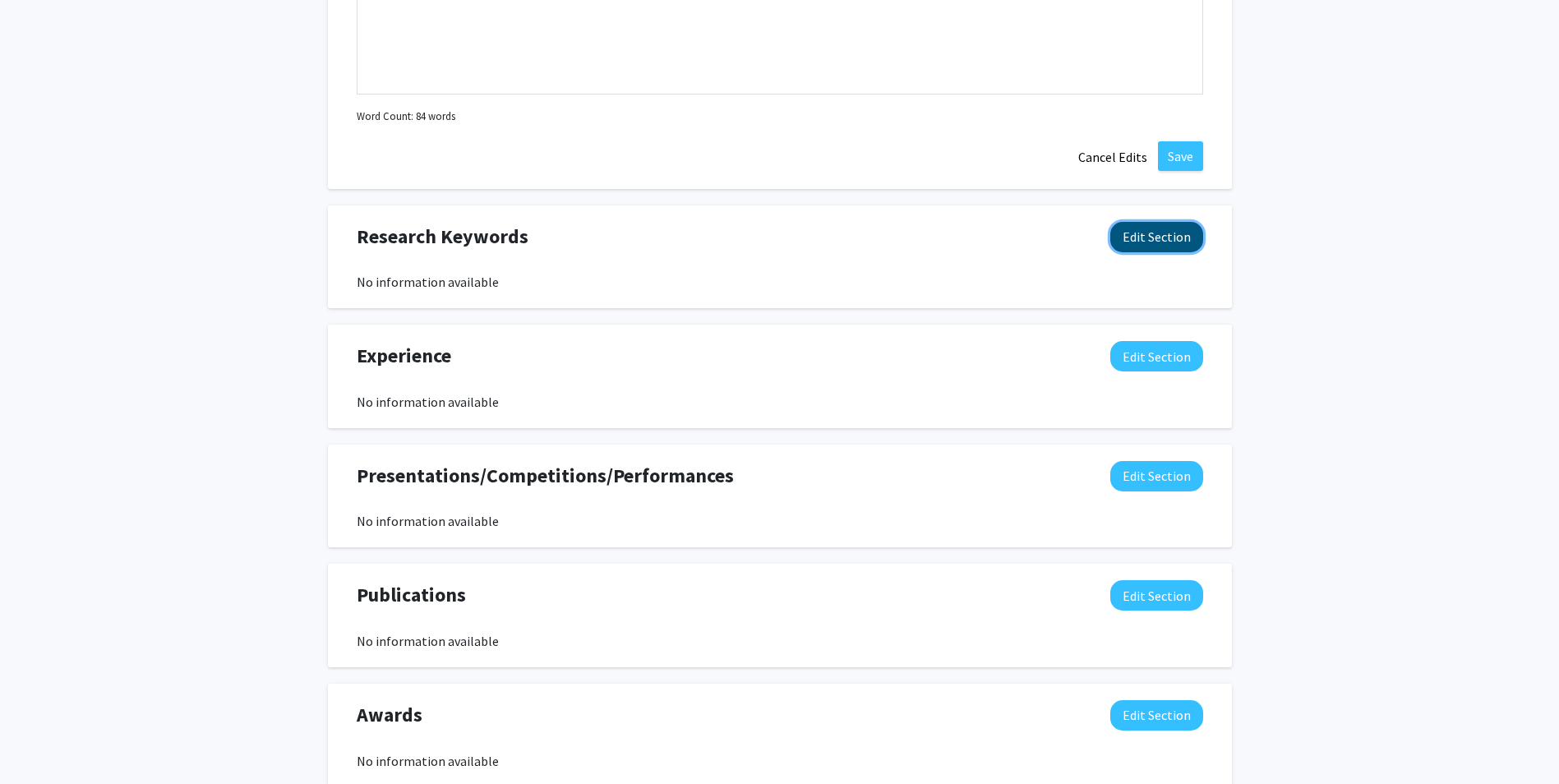
click at [1154, 236] on button "Edit Section" at bounding box center [1156, 237] width 93 height 31
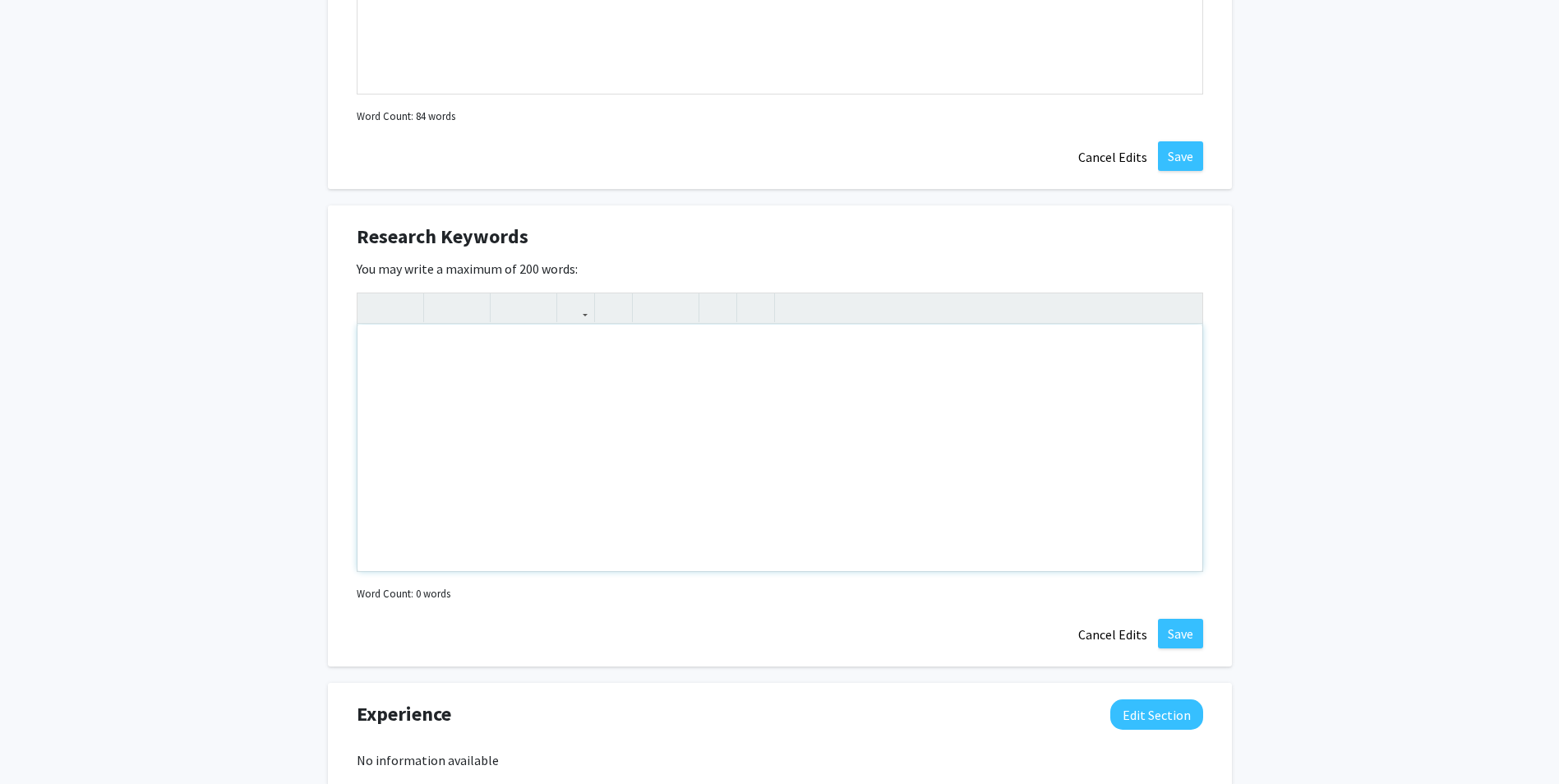
click at [530, 367] on div "Note to users with screen readers: Please deactivate our accessibility plugin f…" at bounding box center [780, 447] width 845 height 246
click at [665, 351] on div "Evapotranspiration rates, stormwater management," at bounding box center [780, 447] width 845 height 246
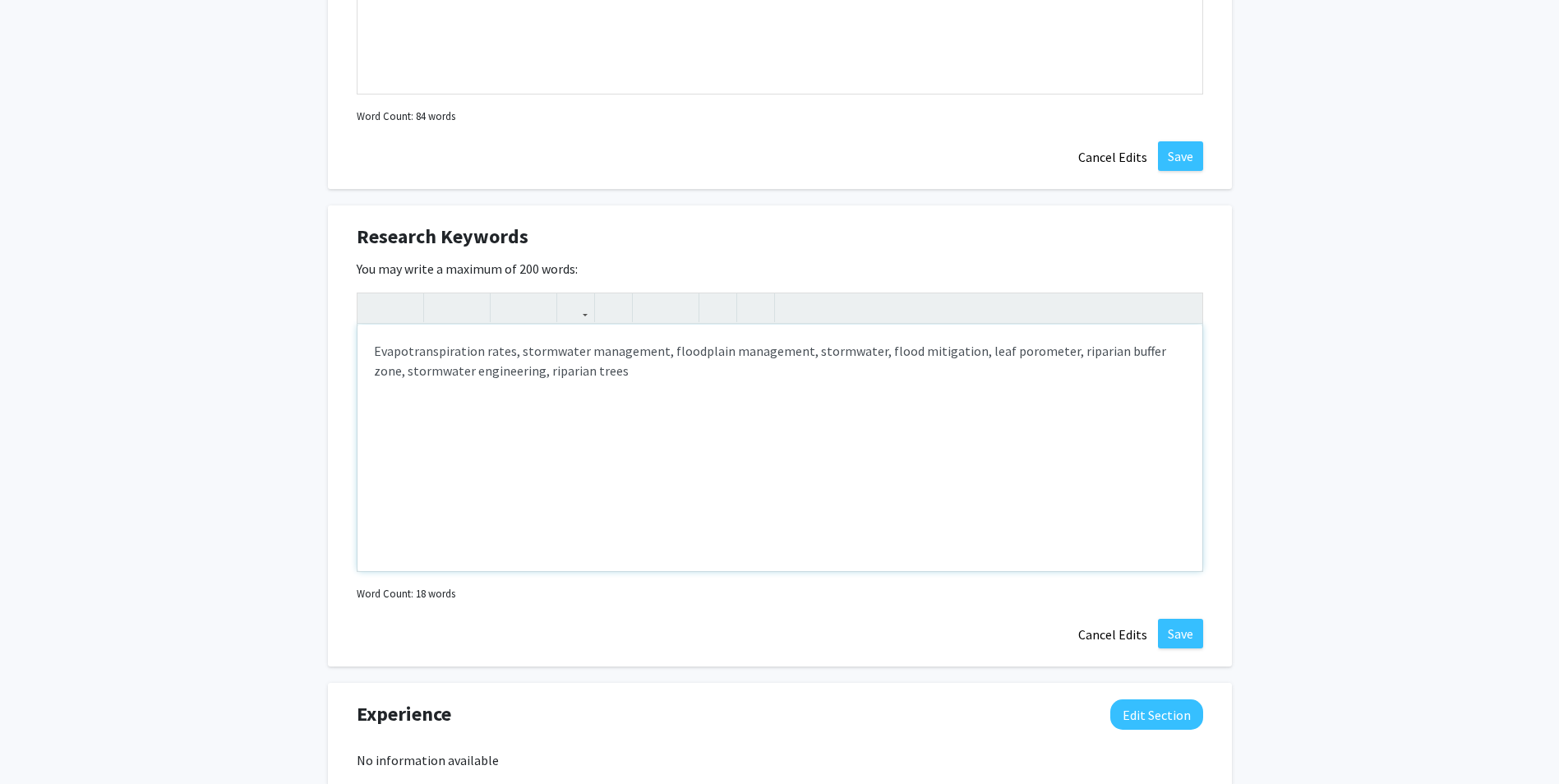
type textarea "Evapotranspiration rates, stormwater management, floodplain management, stormwa…"
click at [1190, 639] on button "Save" at bounding box center [1181, 633] width 45 height 30
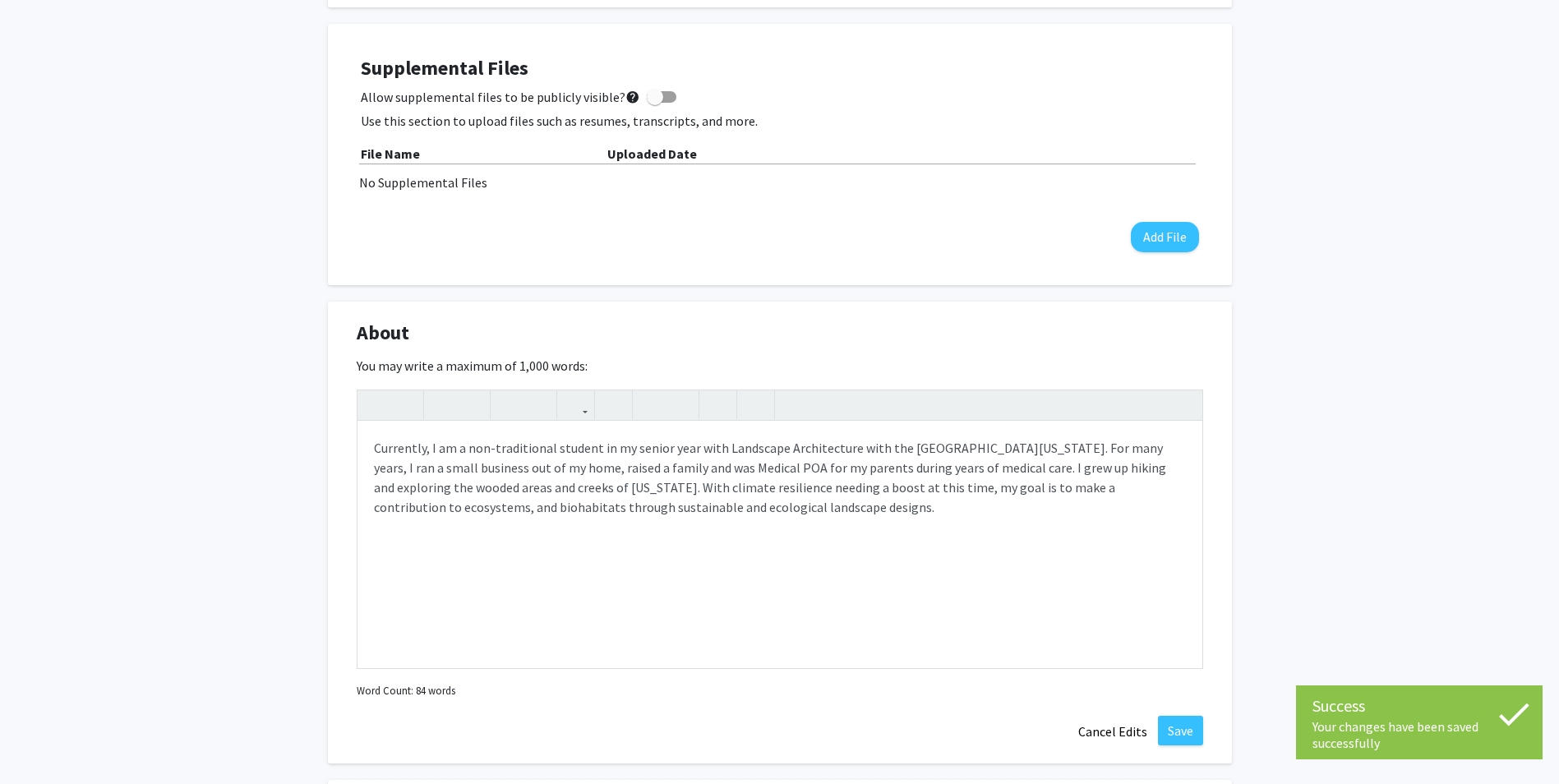
scroll to position [739, 0]
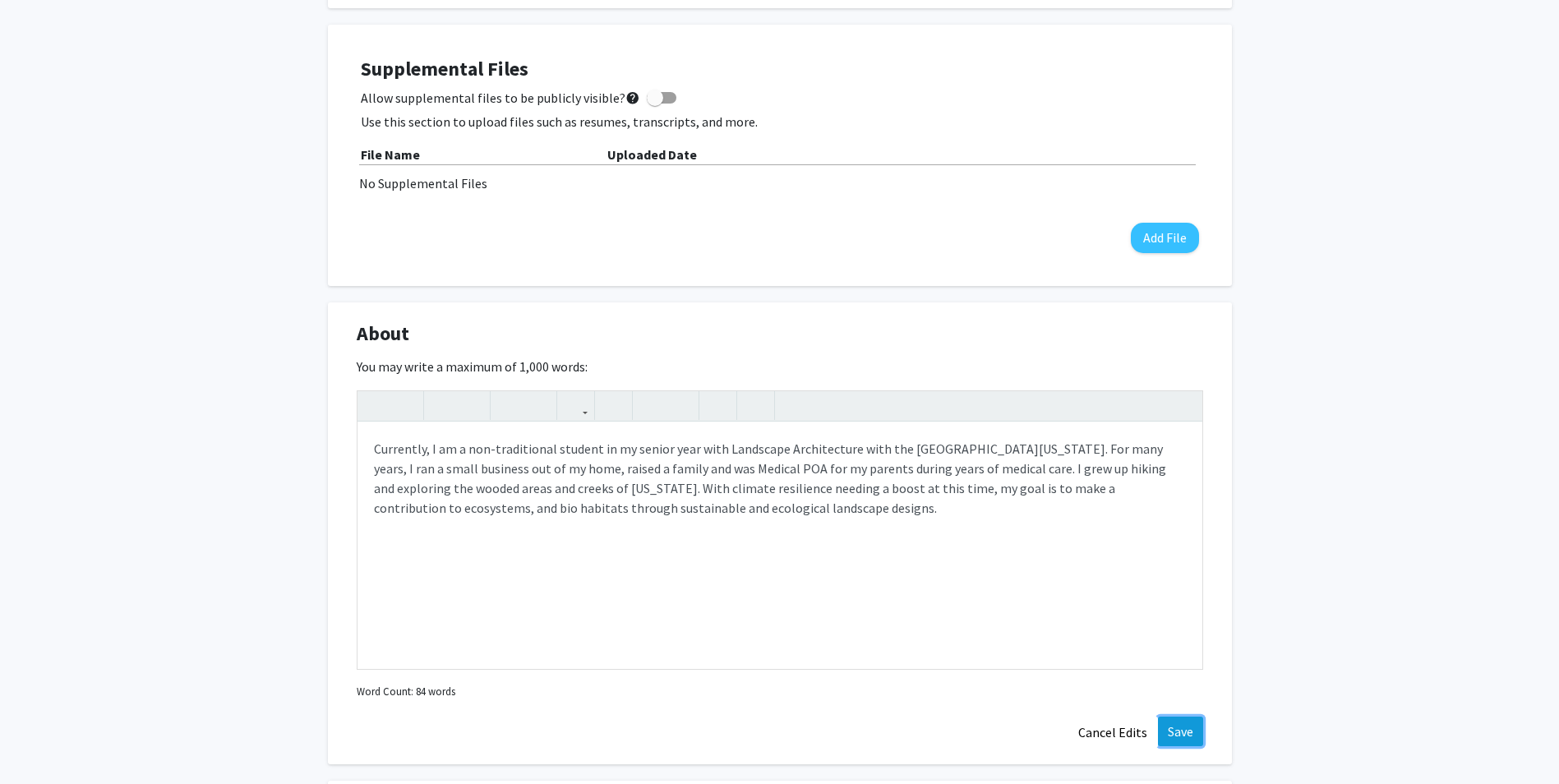
click at [1183, 733] on button "Save" at bounding box center [1181, 731] width 45 height 30
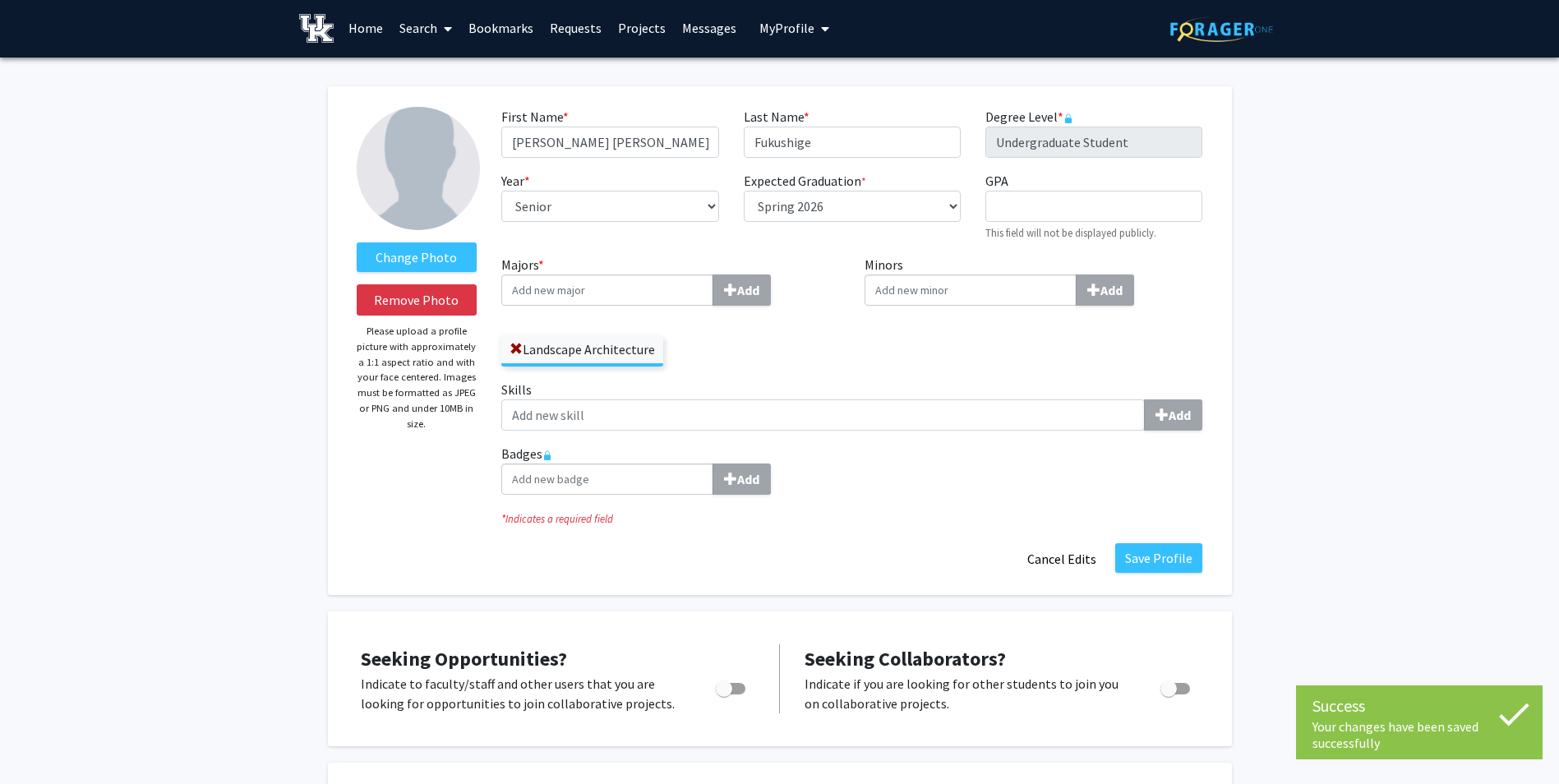
scroll to position [0, 0]
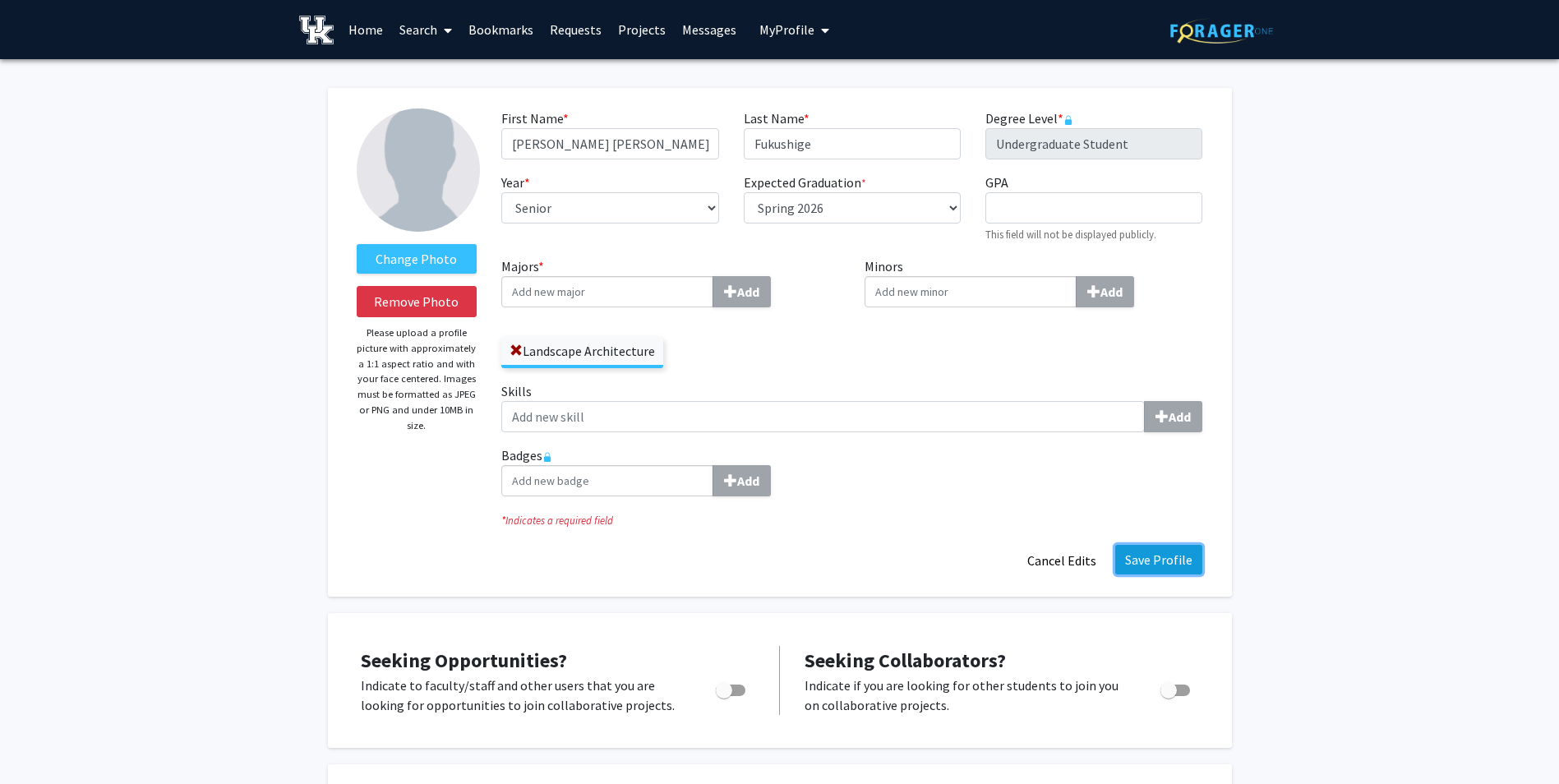
click at [1148, 555] on button "Save Profile" at bounding box center [1158, 559] width 87 height 30
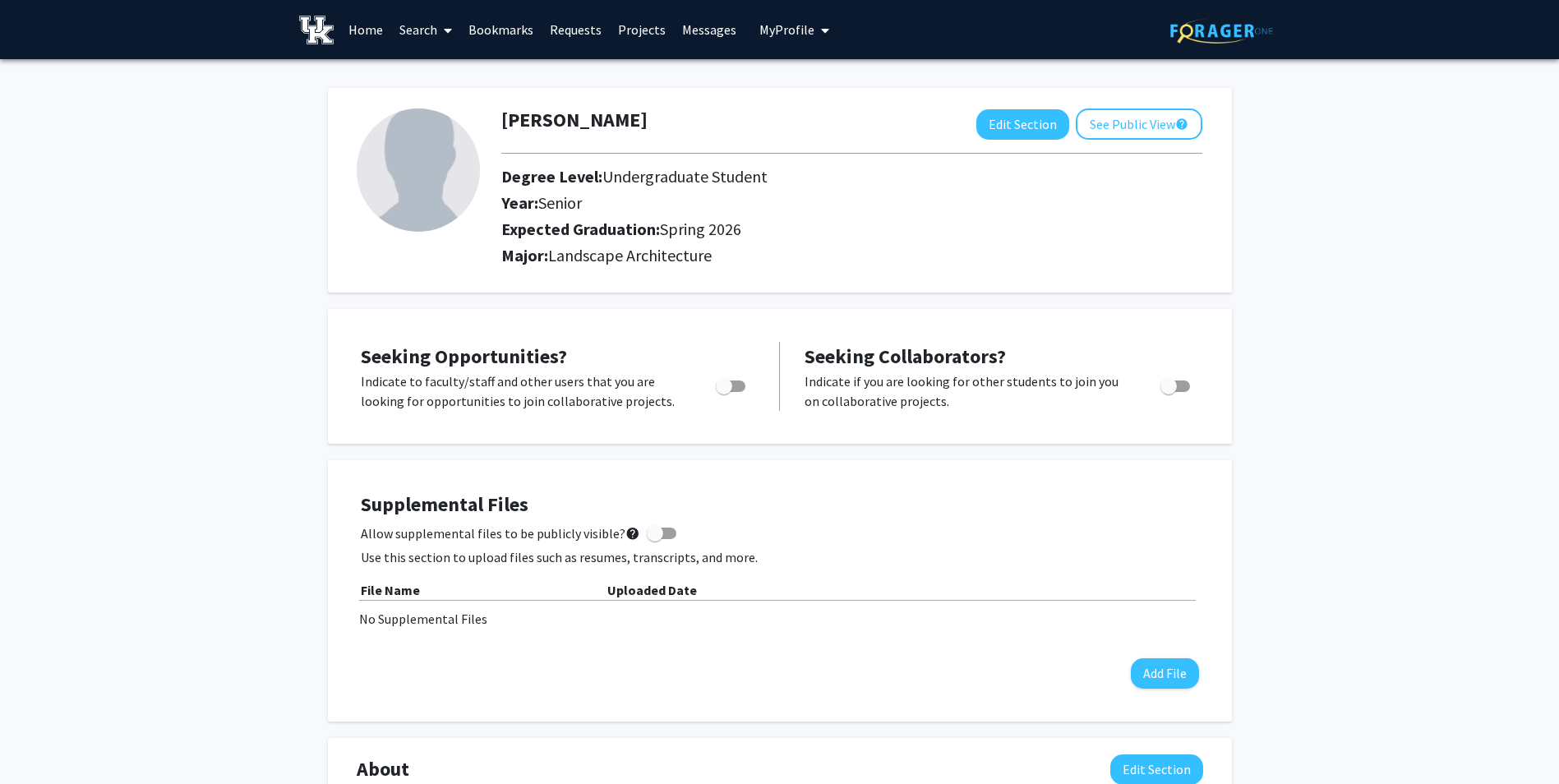
click at [438, 198] on img at bounding box center [418, 170] width 123 height 123
click at [447, 169] on img at bounding box center [418, 170] width 123 height 123
click at [996, 113] on button "Edit Section" at bounding box center [1023, 125] width 93 height 31
select select "senior"
select select "33: spring_2026"
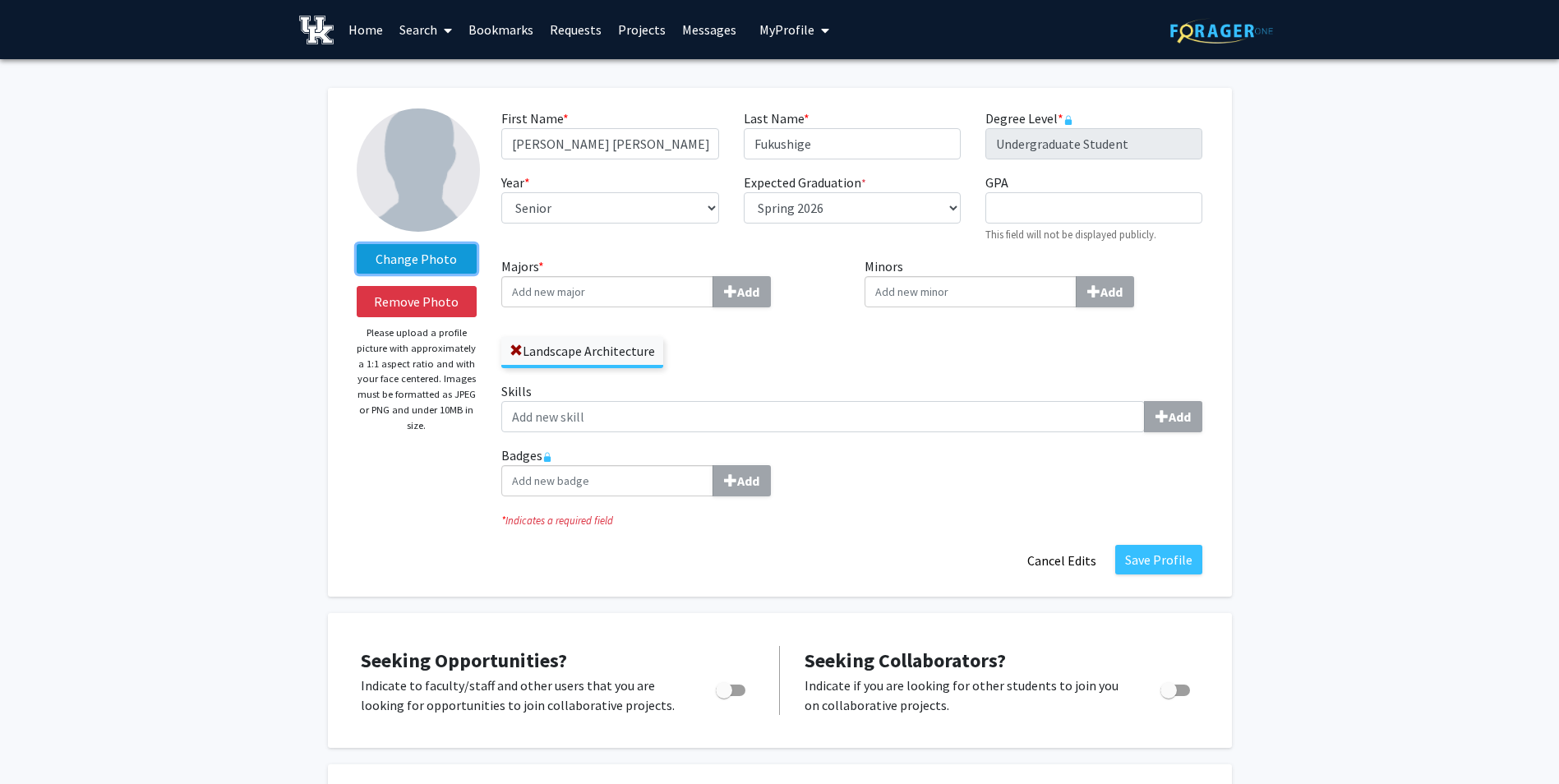
click at [424, 255] on label "Change Photo" at bounding box center [417, 259] width 120 height 30
click at [0, 0] on input "Change Photo" at bounding box center [0, 0] width 0 height 0
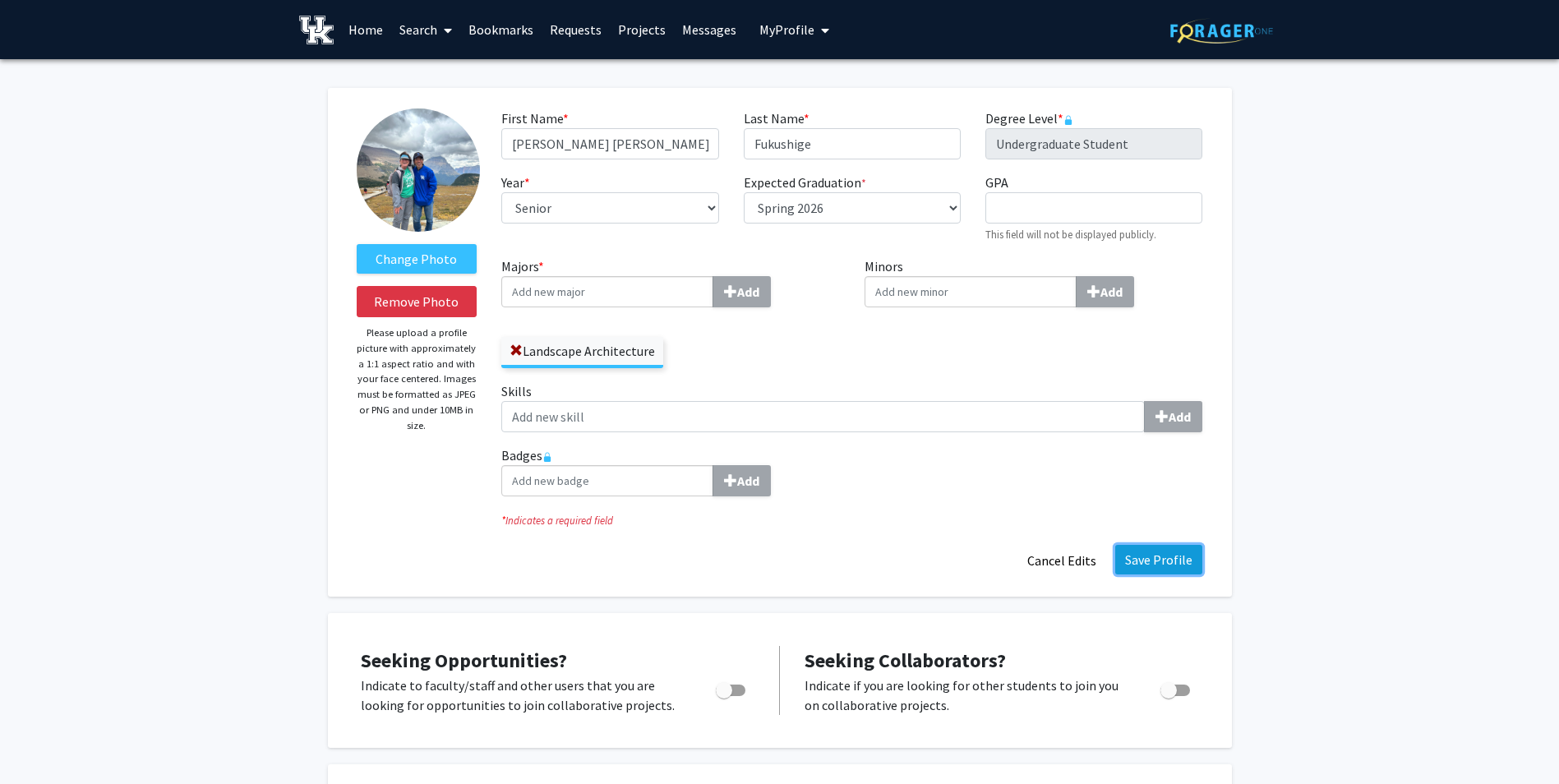
click at [1172, 560] on button "Save Profile" at bounding box center [1158, 559] width 87 height 30
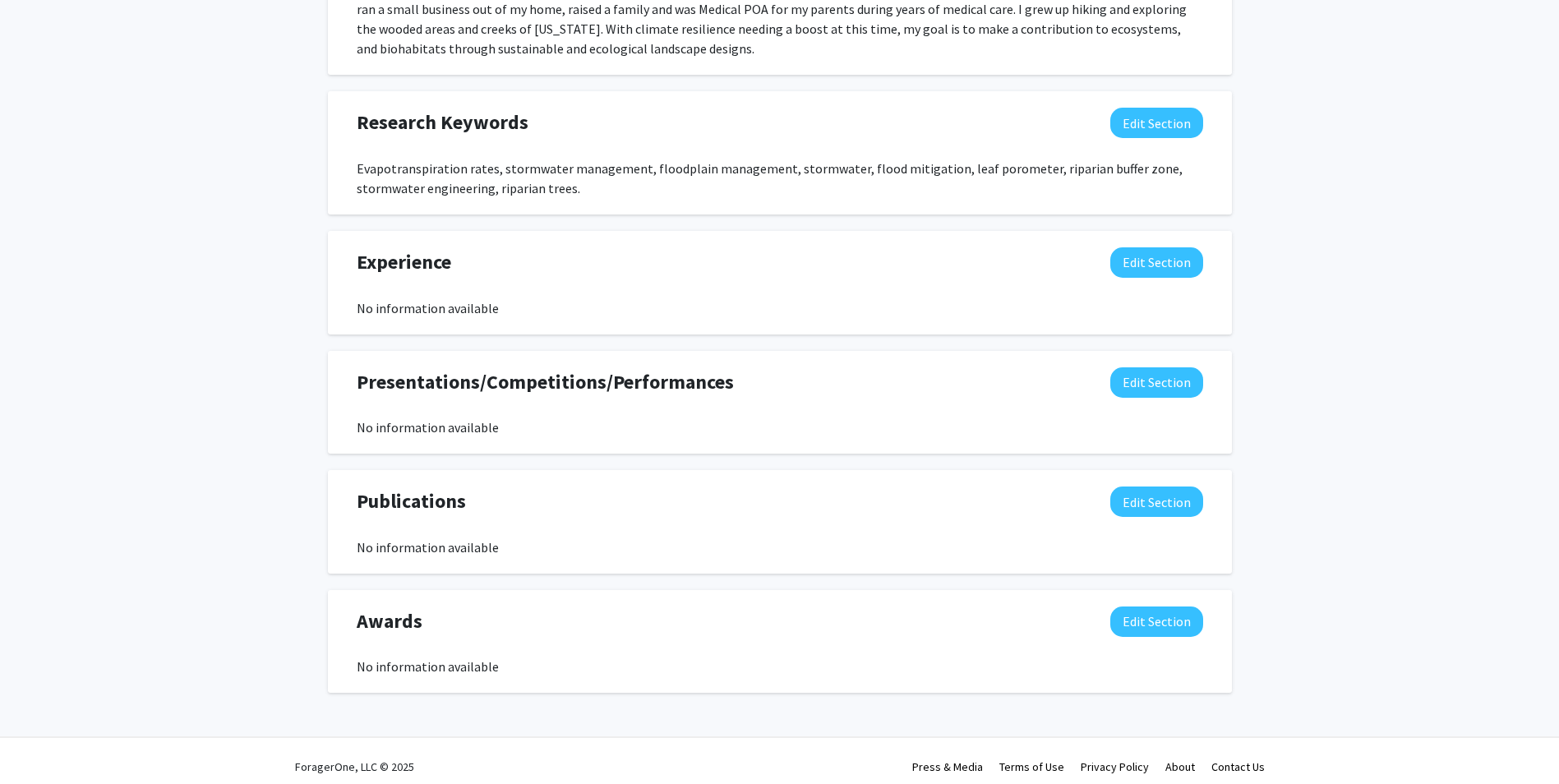
scroll to position [836, 0]
